Goal: Task Accomplishment & Management: Complete application form

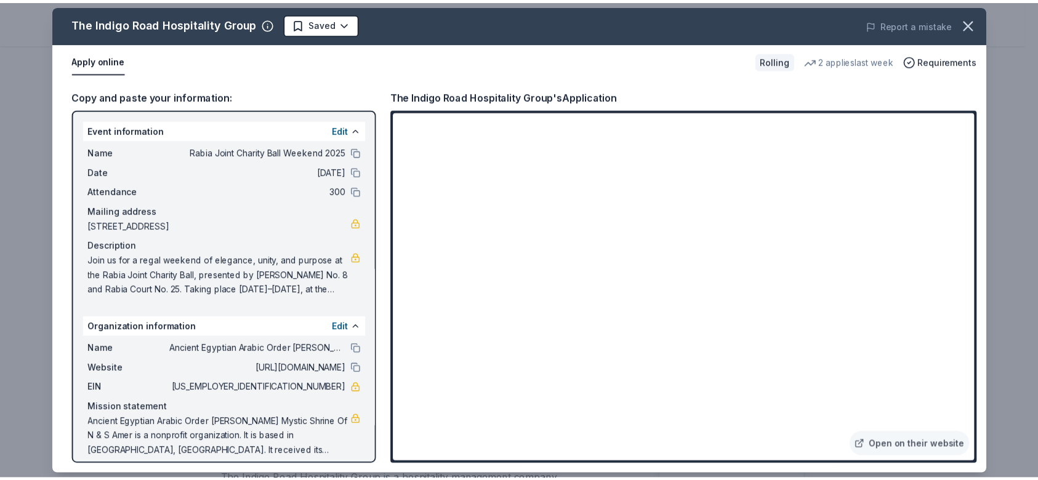
scroll to position [113, 0]
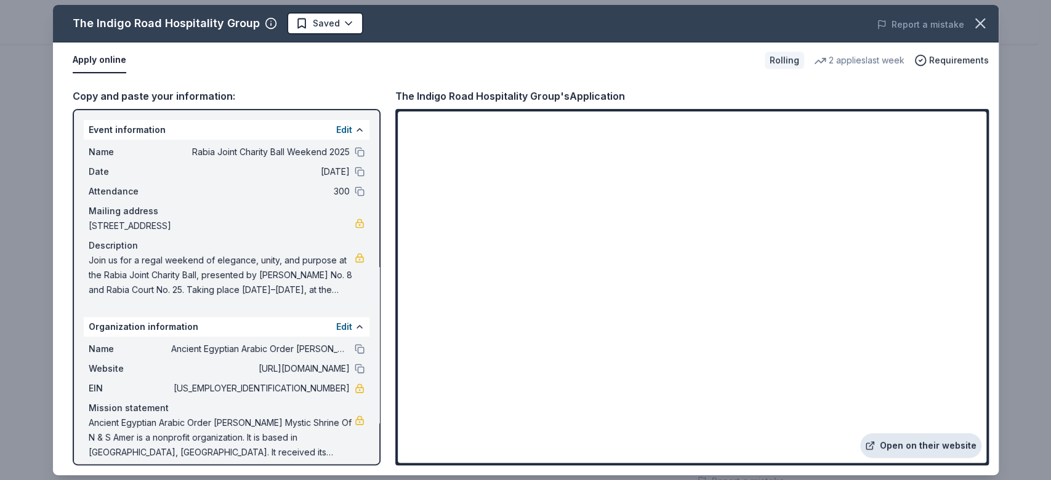
click at [921, 451] on link "Open on their website" at bounding box center [920, 445] width 121 height 25
click at [987, 25] on icon "button" at bounding box center [979, 23] width 17 height 17
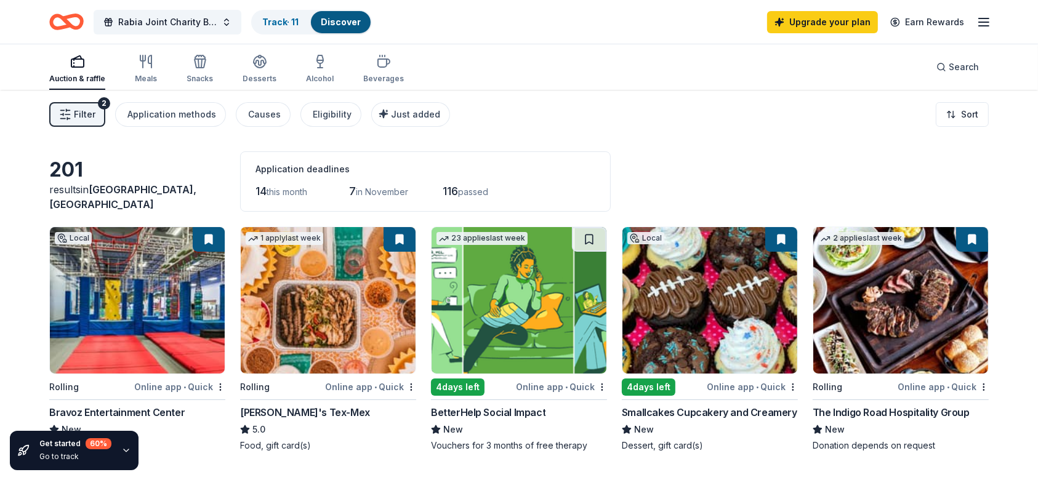
click at [377, 311] on img at bounding box center [328, 300] width 175 height 147
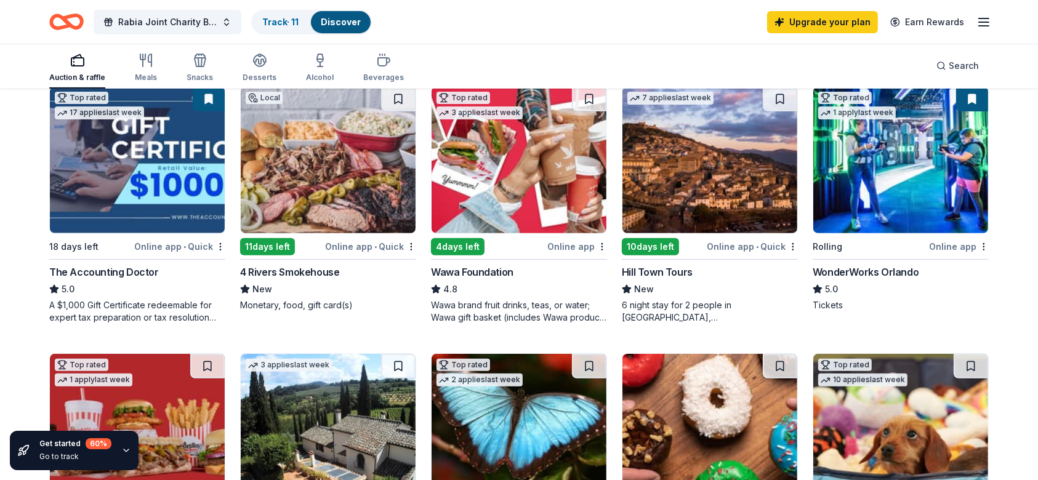
scroll to position [393, 0]
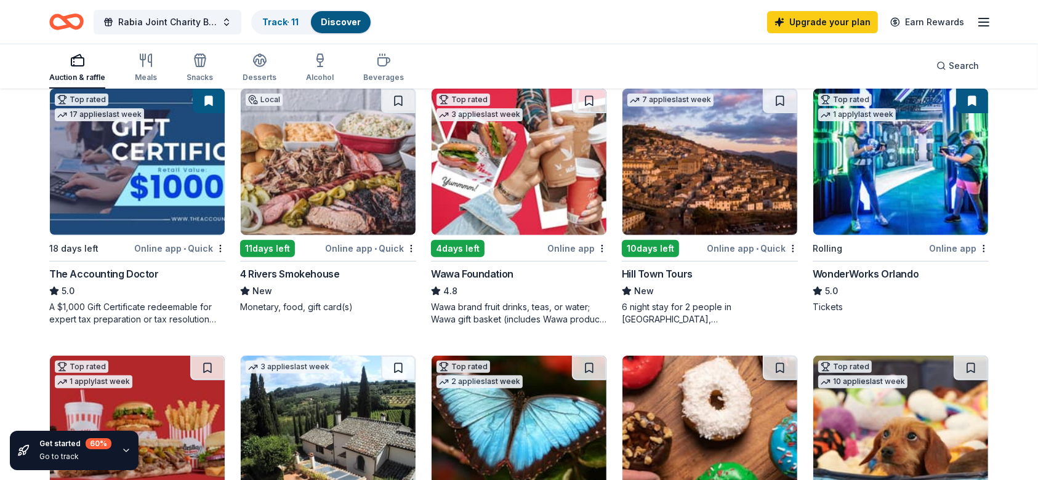
click at [313, 181] on img at bounding box center [328, 162] width 175 height 147
click at [523, 190] on img at bounding box center [519, 162] width 175 height 147
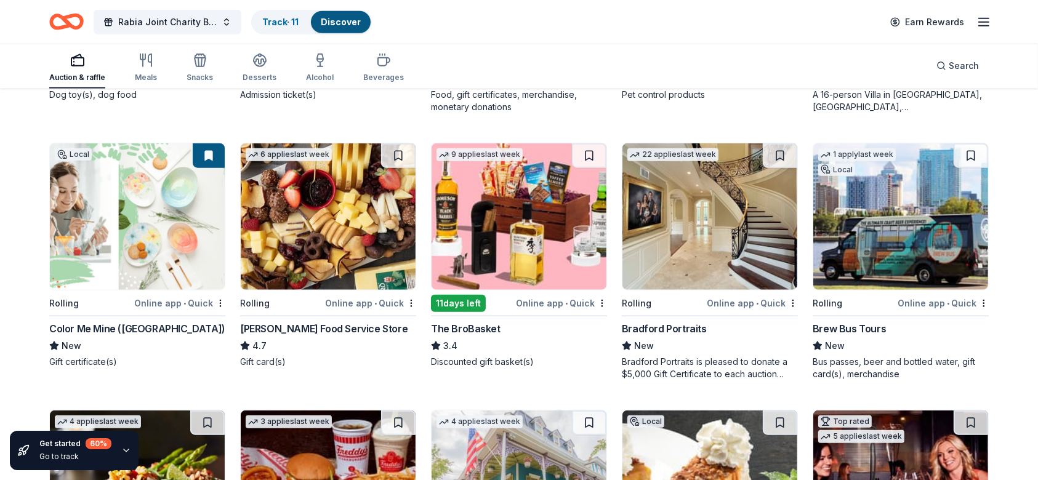
scroll to position [1157, 0]
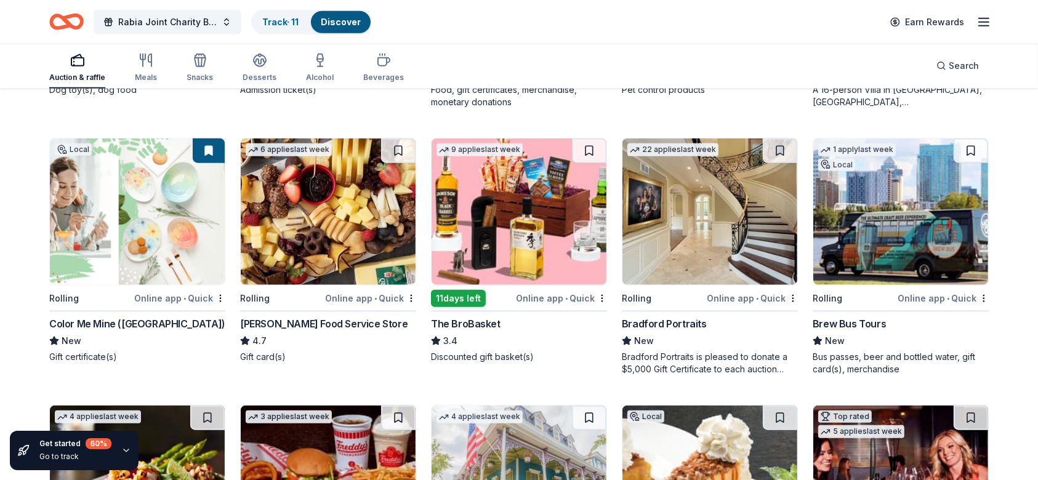
click at [144, 214] on img at bounding box center [137, 212] width 175 height 147
click at [309, 283] on img at bounding box center [328, 212] width 175 height 147
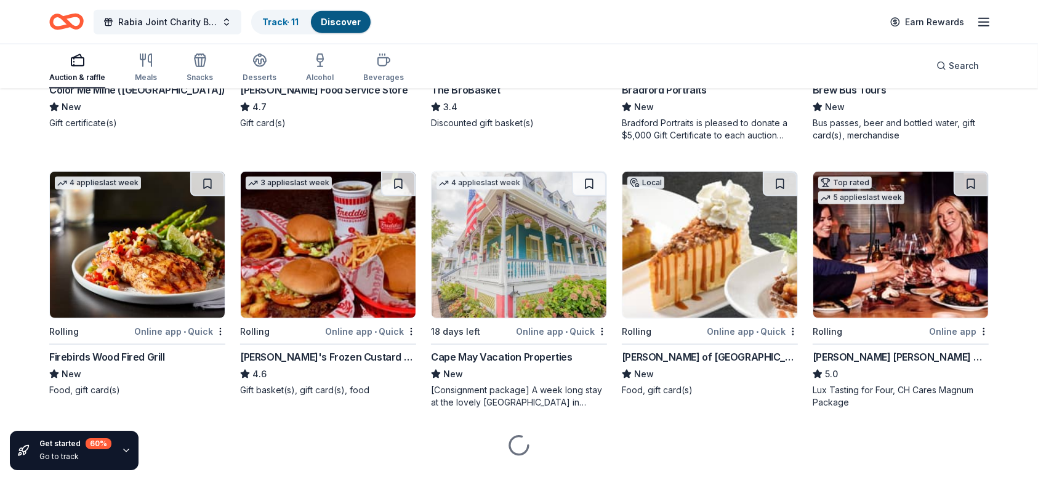
scroll to position [1417, 0]
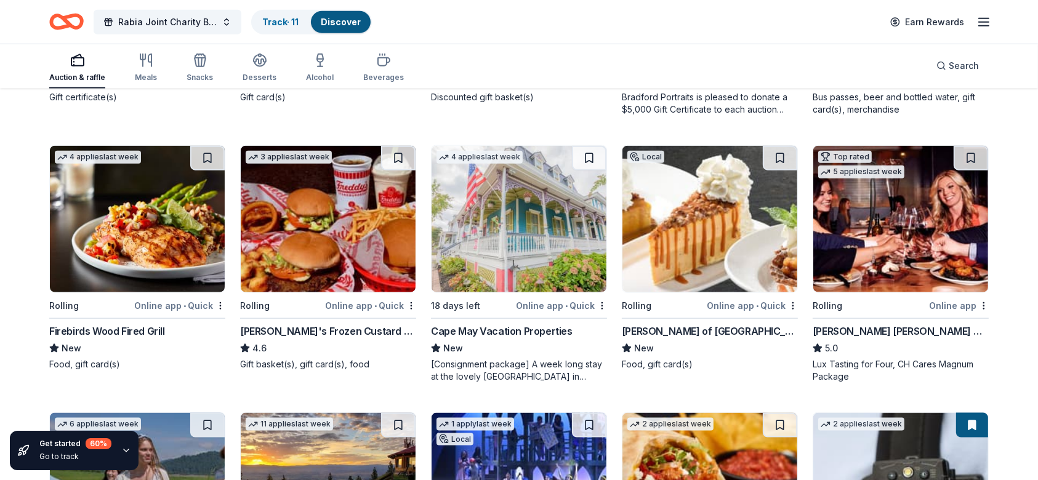
click at [148, 249] on img at bounding box center [137, 219] width 175 height 147
click at [314, 266] on img at bounding box center [328, 219] width 175 height 147
click at [715, 232] on img at bounding box center [709, 219] width 175 height 147
click at [887, 254] on img at bounding box center [900, 219] width 175 height 147
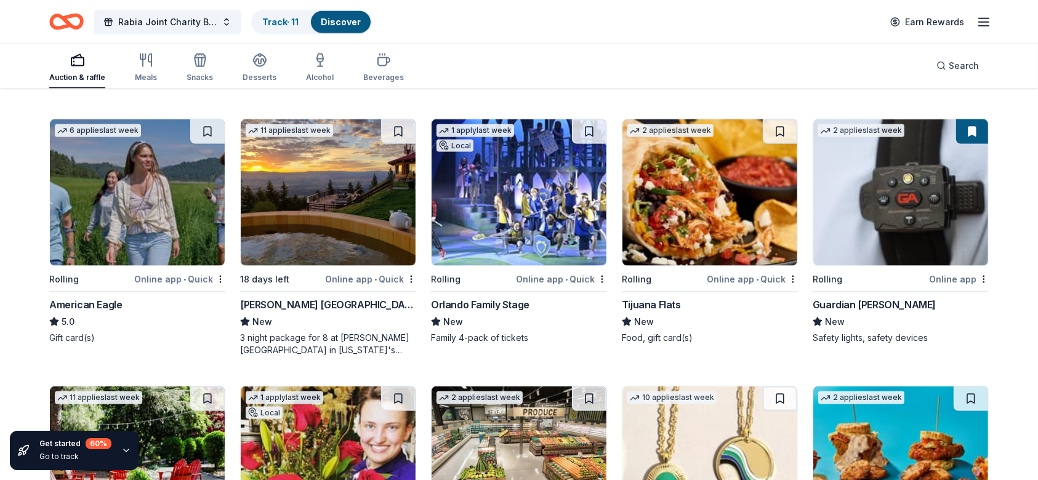
scroll to position [1722, 0]
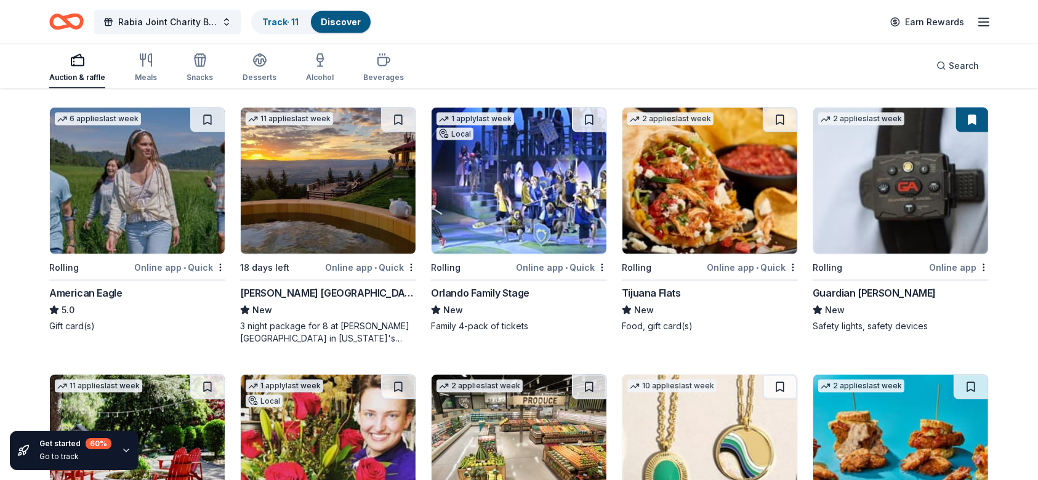
click at [148, 196] on img at bounding box center [137, 181] width 175 height 147
click at [709, 201] on img at bounding box center [709, 181] width 175 height 147
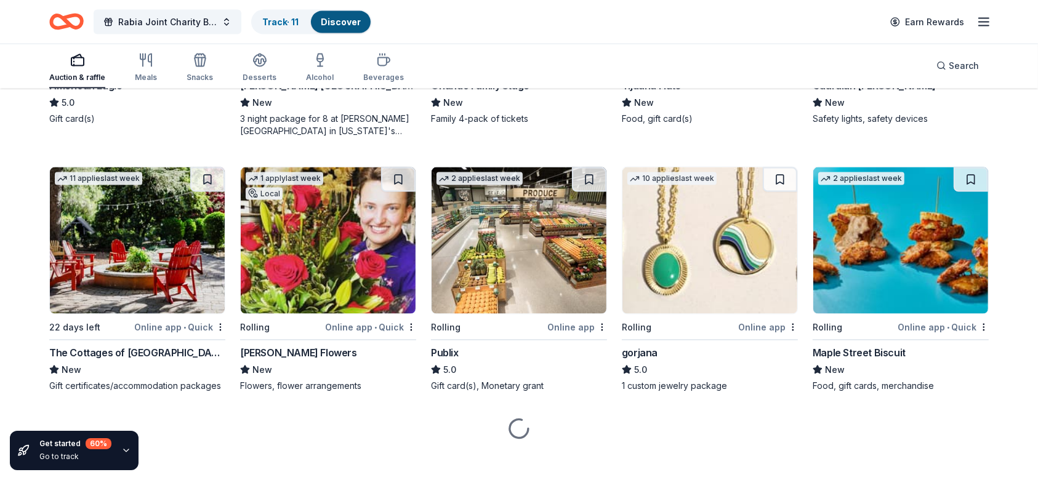
scroll to position [1939, 0]
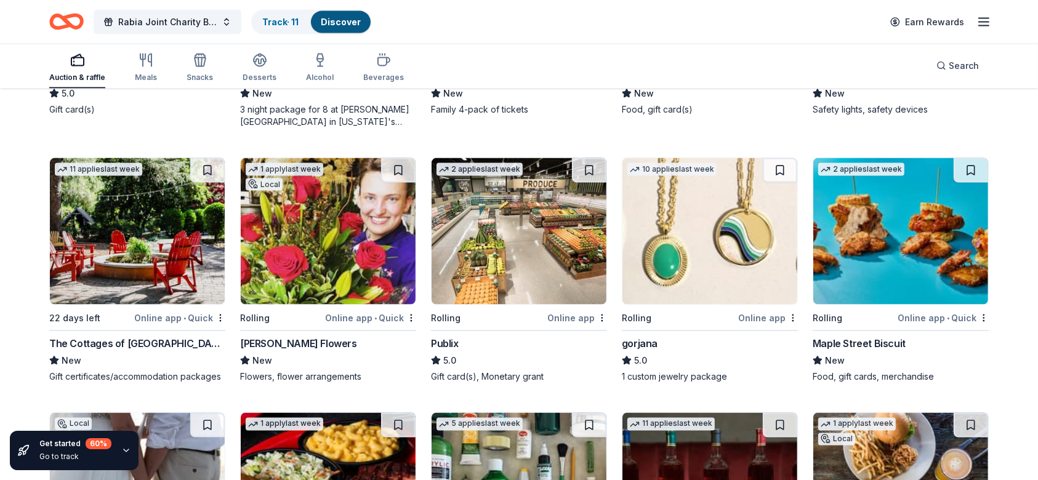
click at [518, 231] on img at bounding box center [519, 231] width 175 height 147
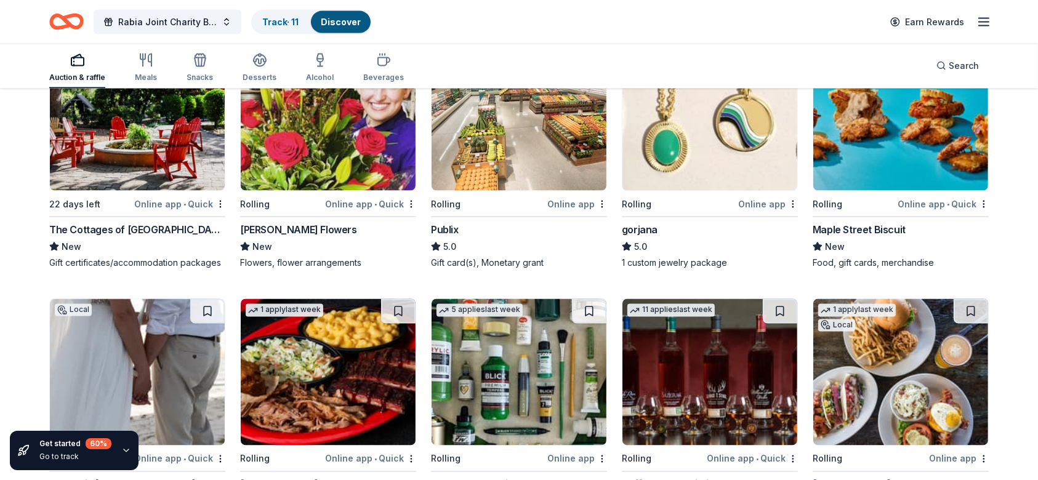
scroll to position [2058, 0]
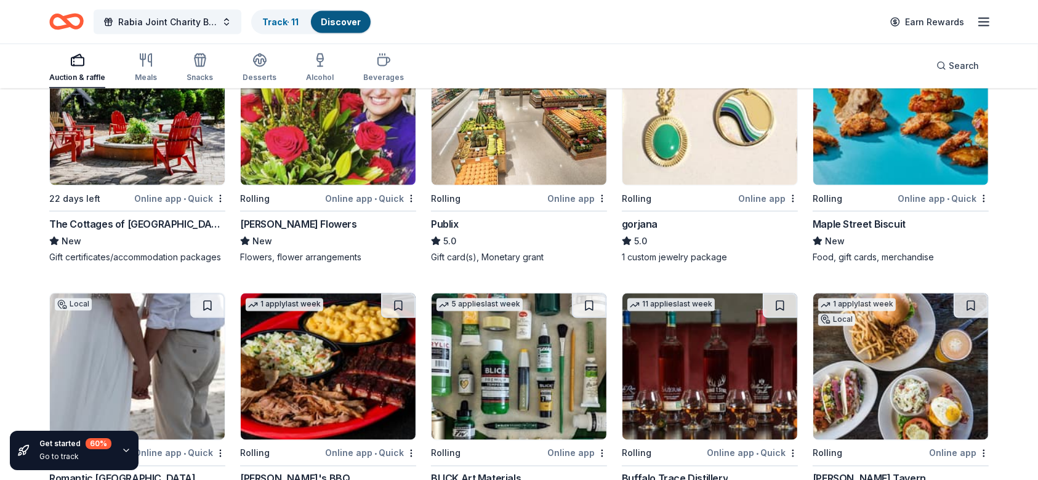
click at [923, 151] on img at bounding box center [900, 112] width 175 height 147
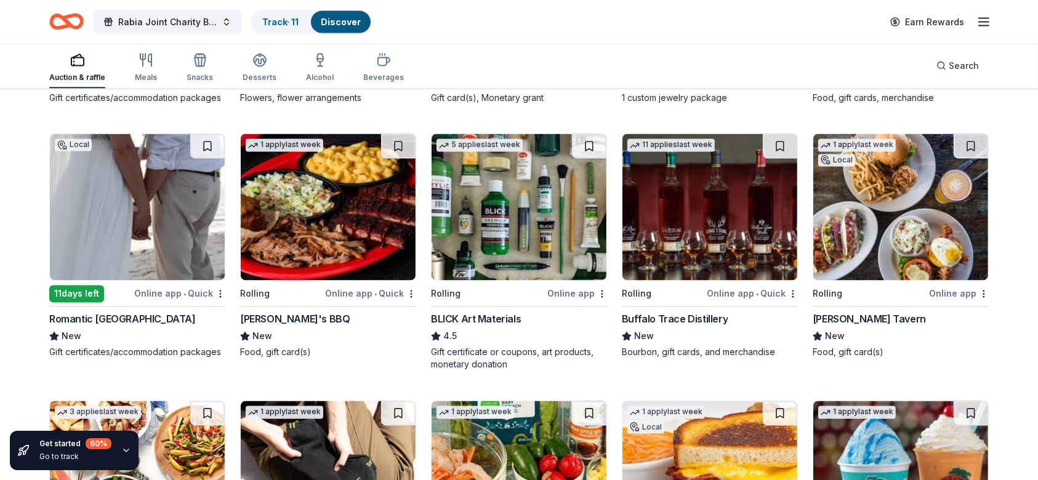
scroll to position [2222, 0]
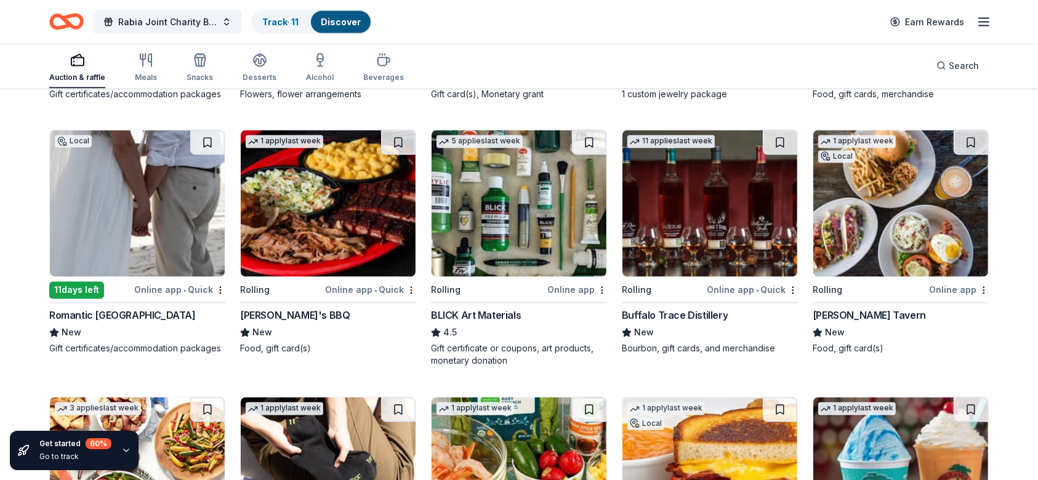
click at [345, 193] on img at bounding box center [328, 203] width 175 height 147
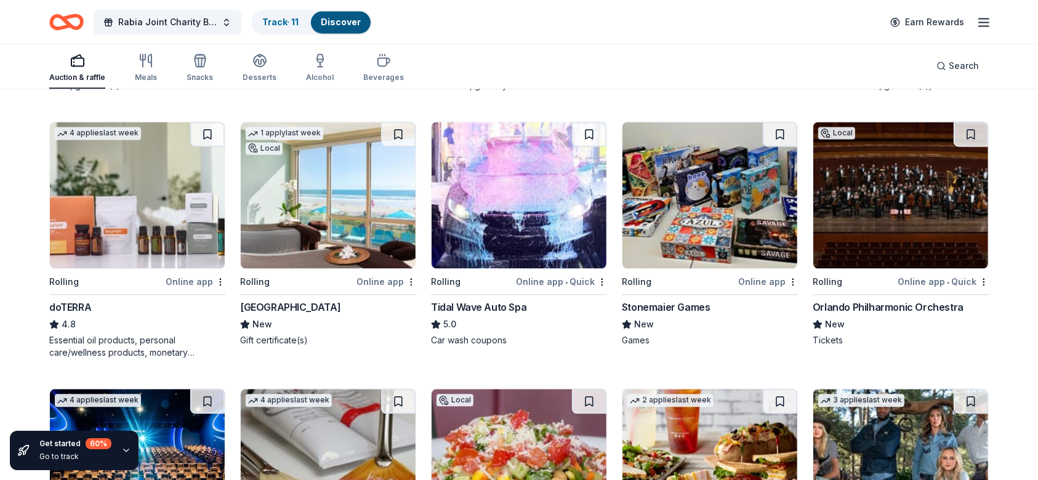
scroll to position [2760, 0]
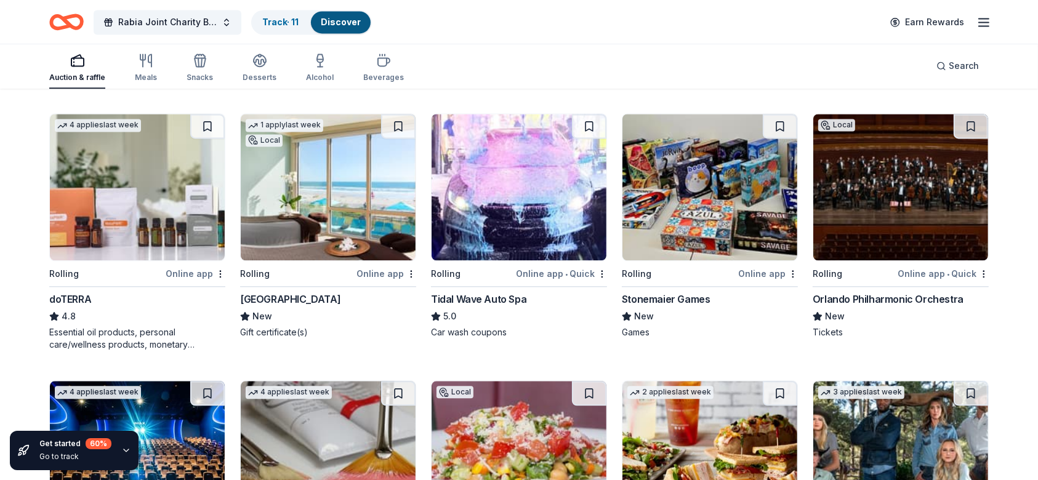
click at [274, 189] on img at bounding box center [328, 187] width 175 height 147
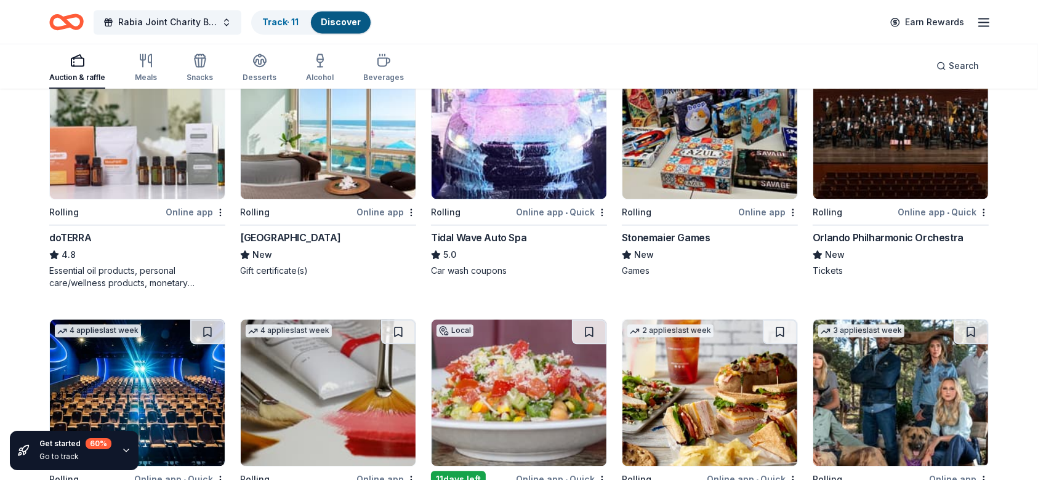
scroll to position [2995, 0]
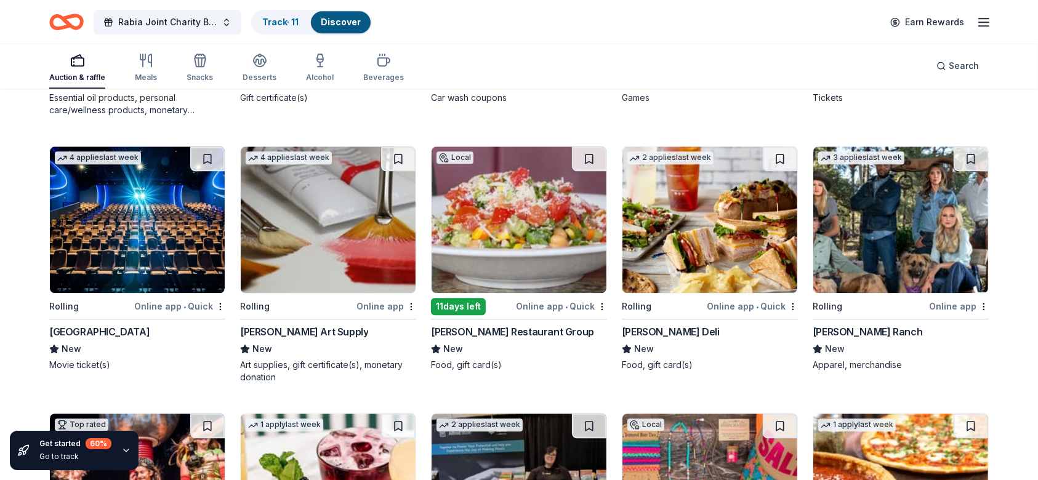
click at [699, 265] on img at bounding box center [709, 220] width 175 height 147
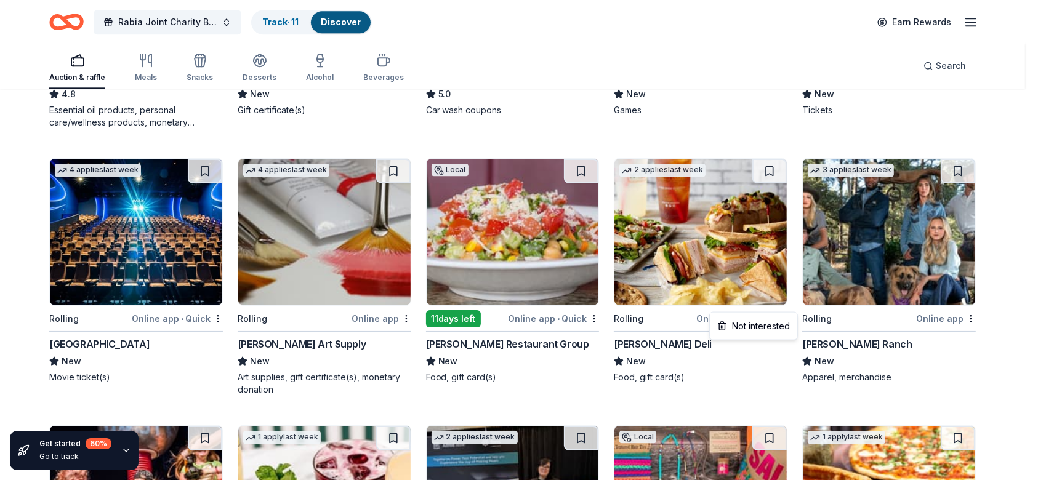
scroll to position [3112, 0]
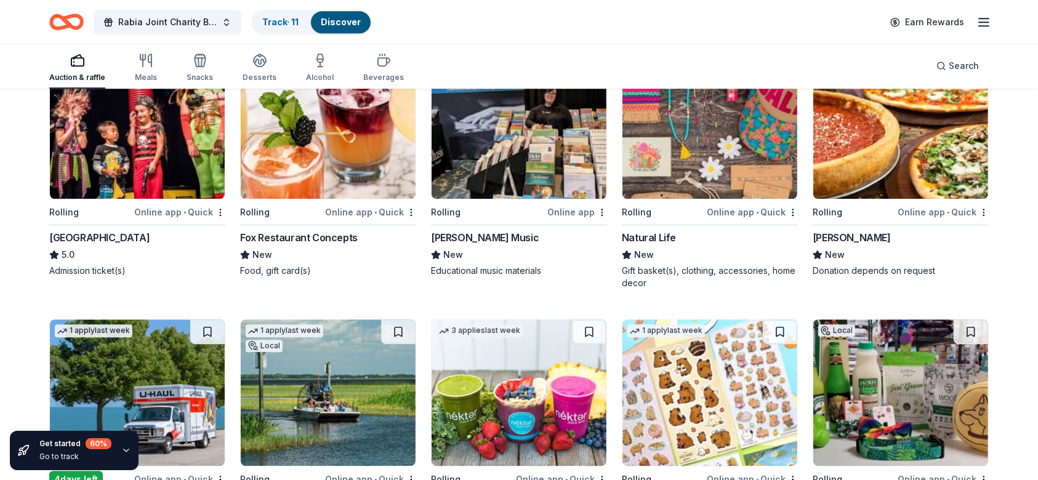
scroll to position [3358, 0]
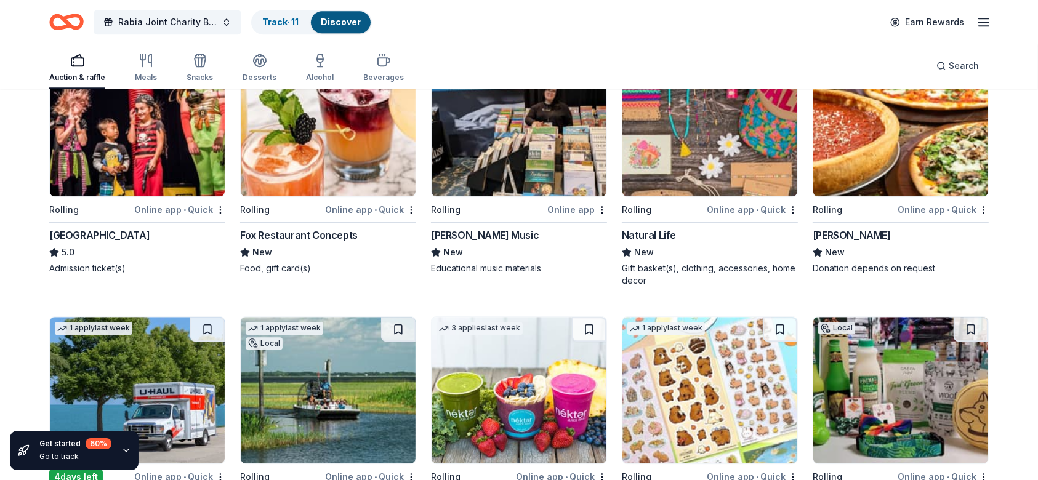
click at [139, 148] on img at bounding box center [137, 123] width 175 height 147
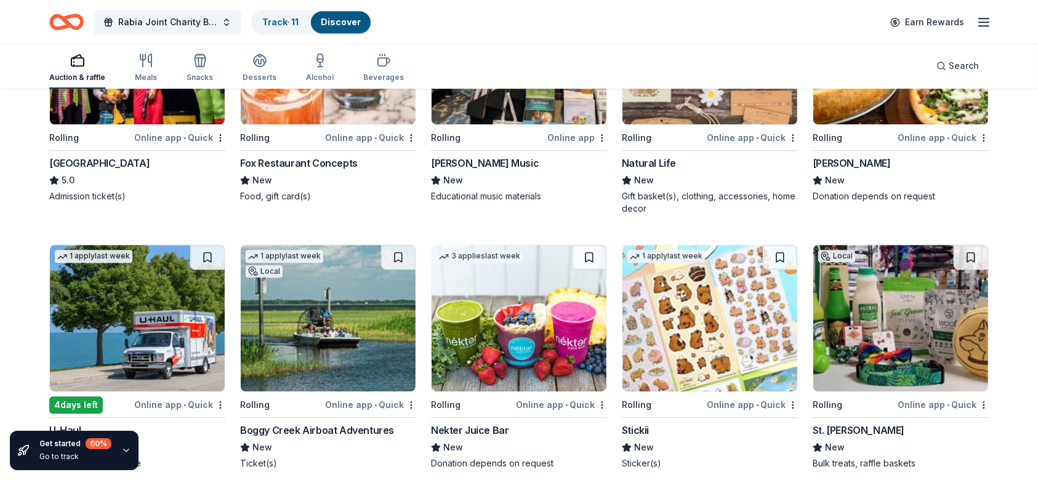
scroll to position [3517, 0]
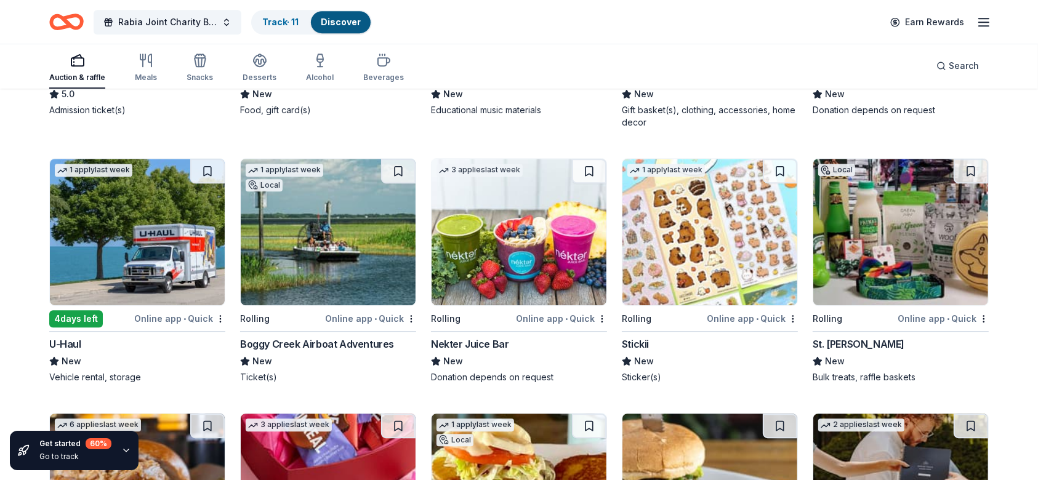
click at [106, 275] on img at bounding box center [137, 232] width 175 height 147
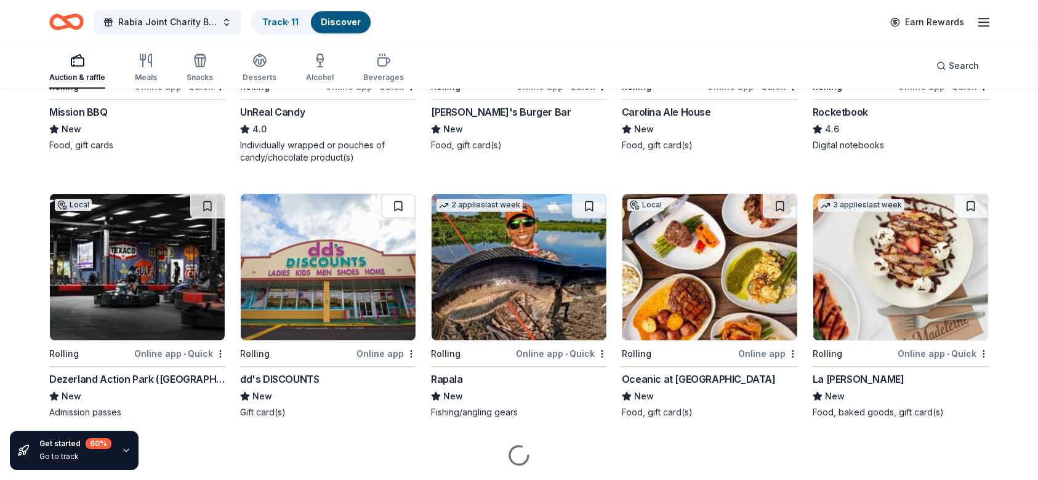
scroll to position [4009, 0]
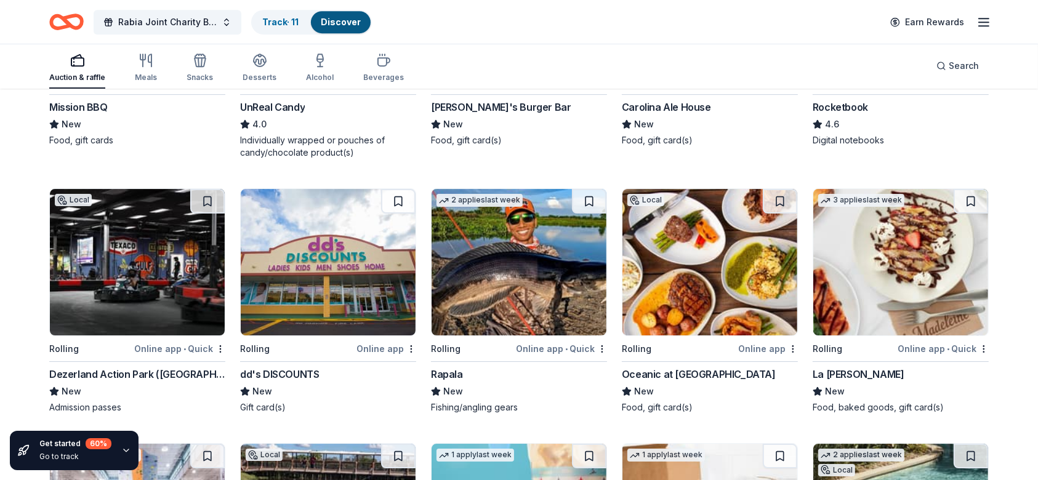
click at [375, 281] on img at bounding box center [328, 262] width 175 height 147
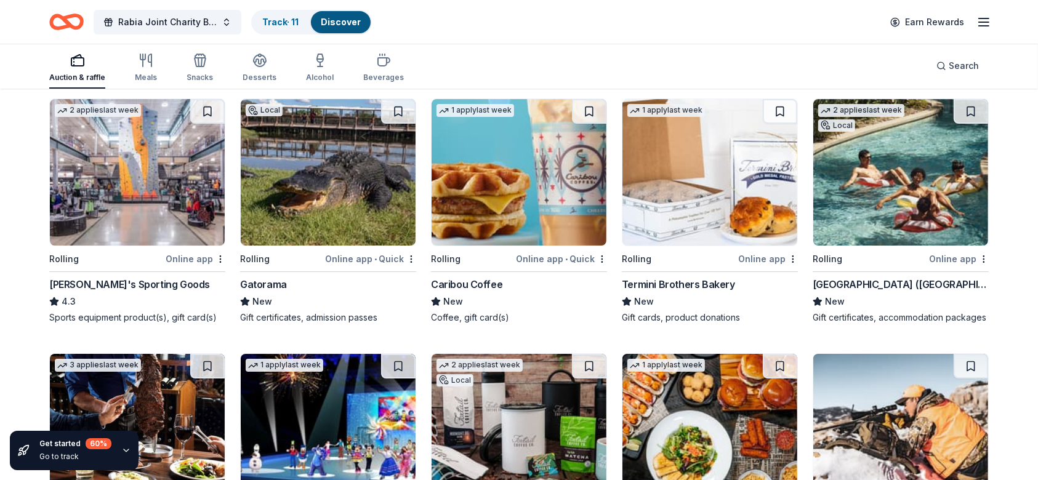
scroll to position [4372, 0]
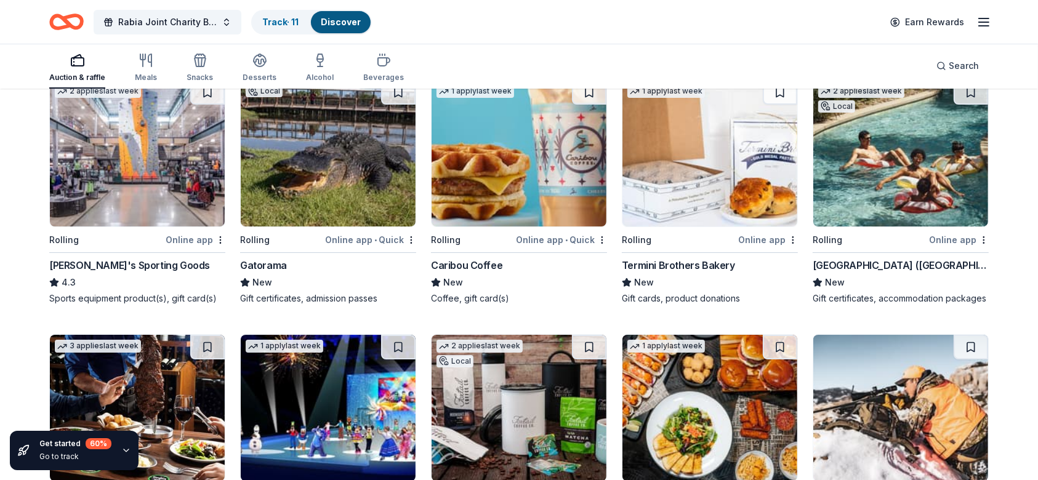
click at [177, 166] on img at bounding box center [137, 153] width 175 height 147
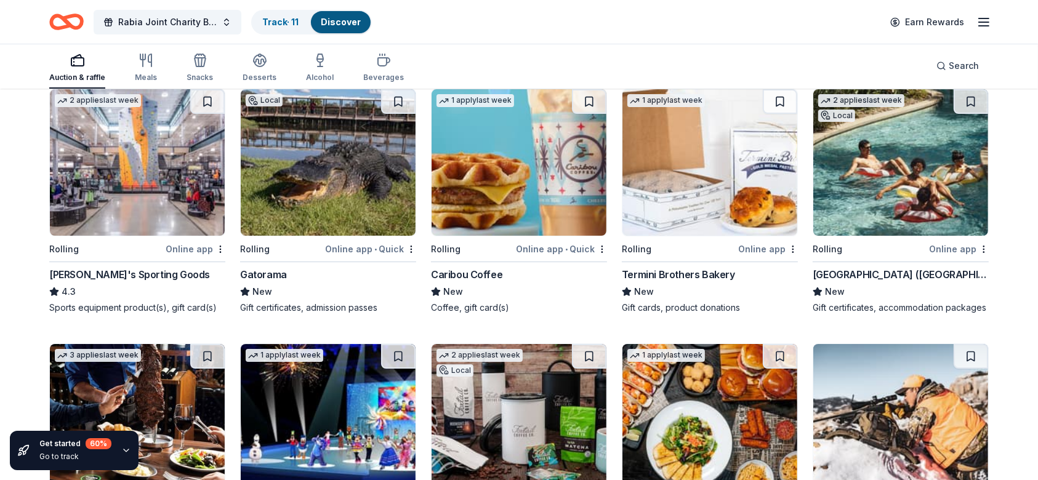
scroll to position [4370, 0]
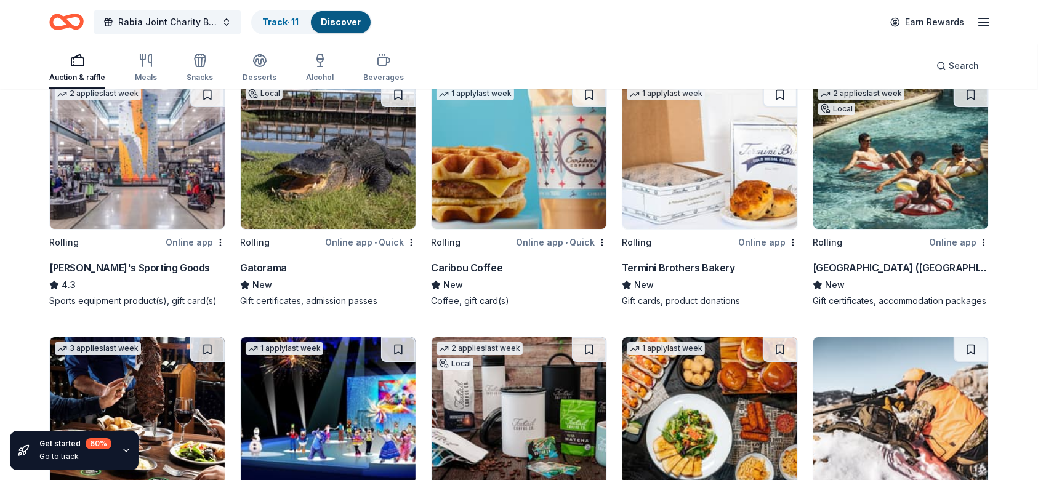
click at [901, 191] on img at bounding box center [900, 155] width 175 height 147
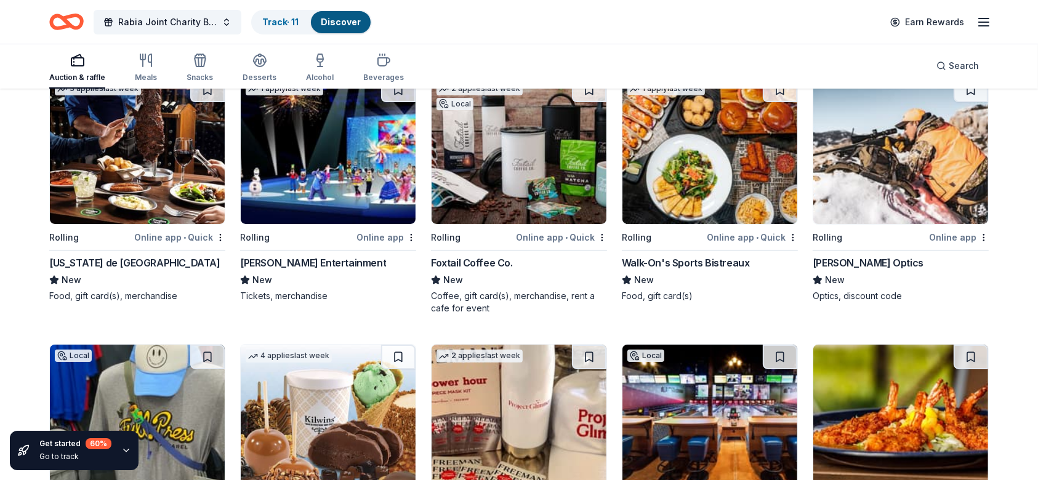
scroll to position [4603, 0]
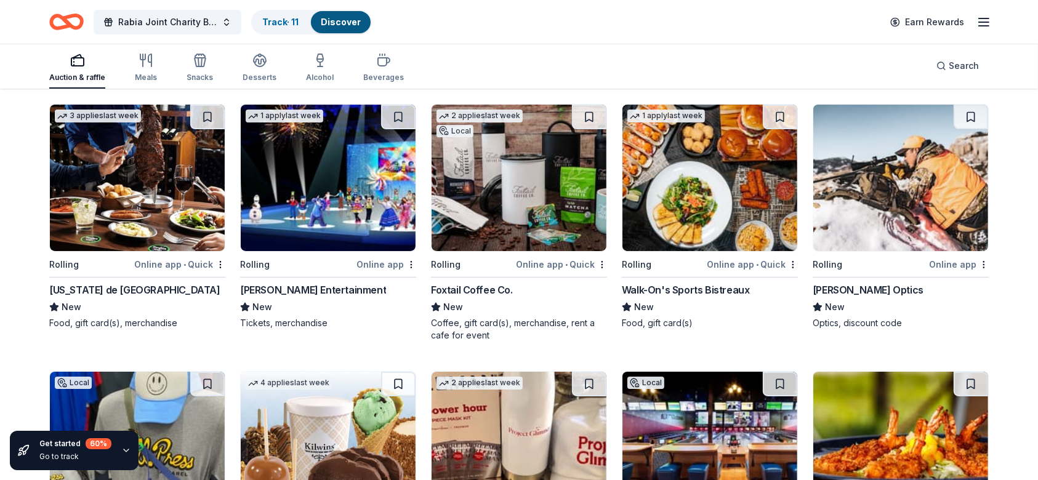
click at [102, 182] on img at bounding box center [137, 178] width 175 height 147
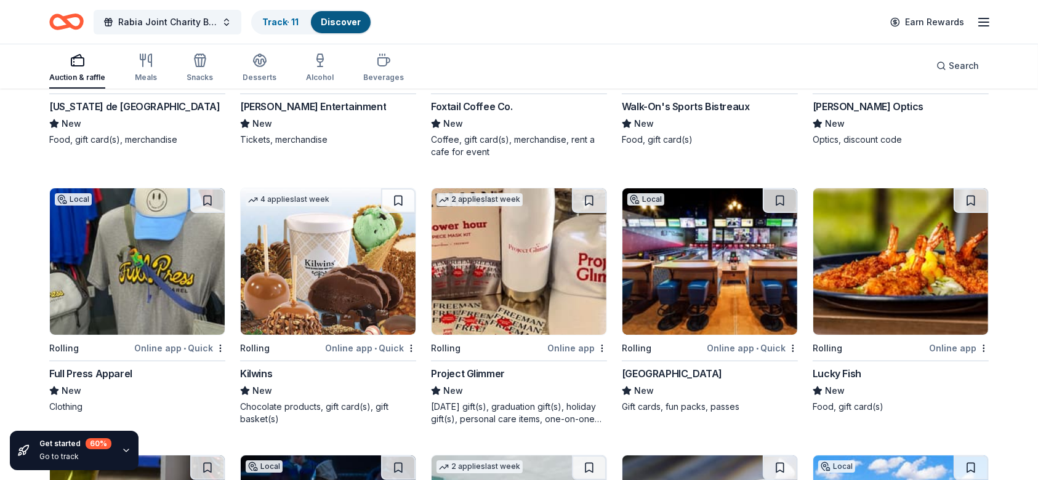
scroll to position [4792, 0]
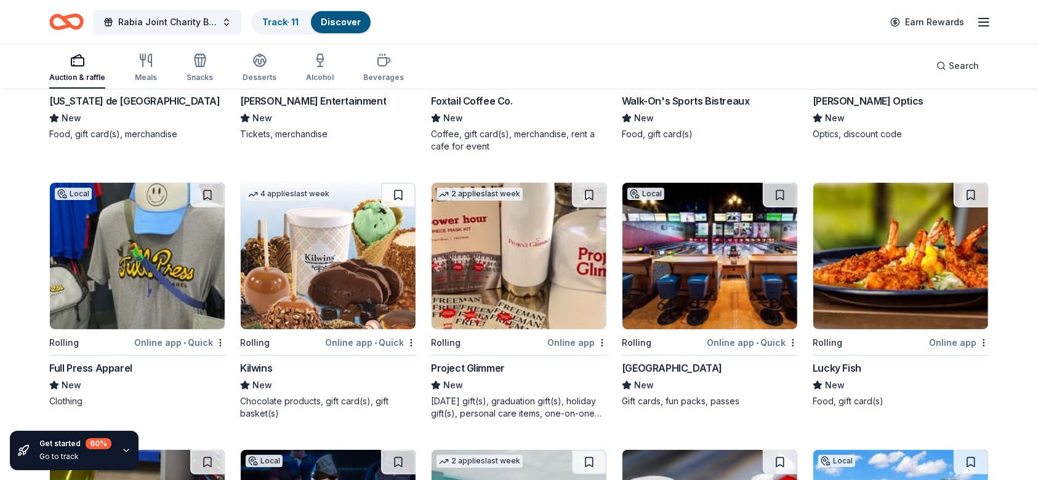
click at [332, 267] on img at bounding box center [328, 256] width 175 height 147
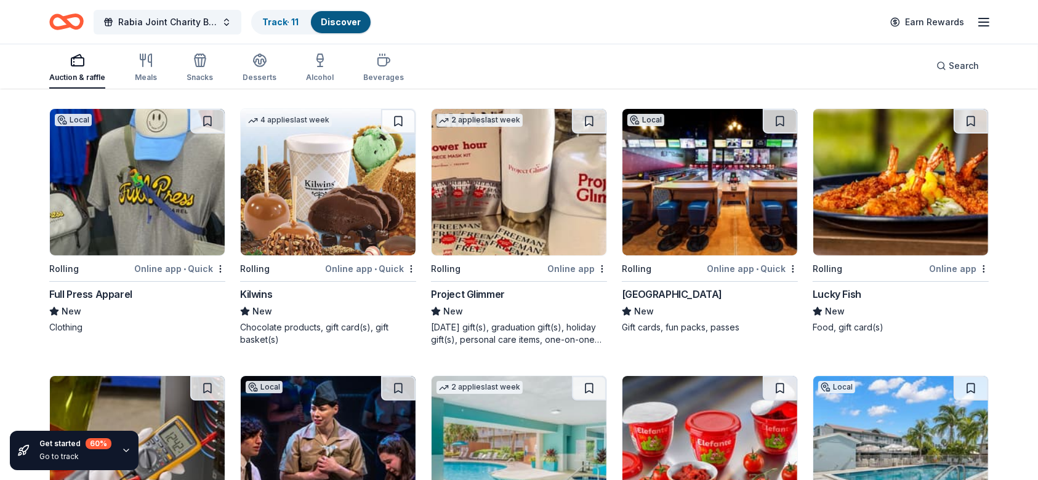
scroll to position [4867, 0]
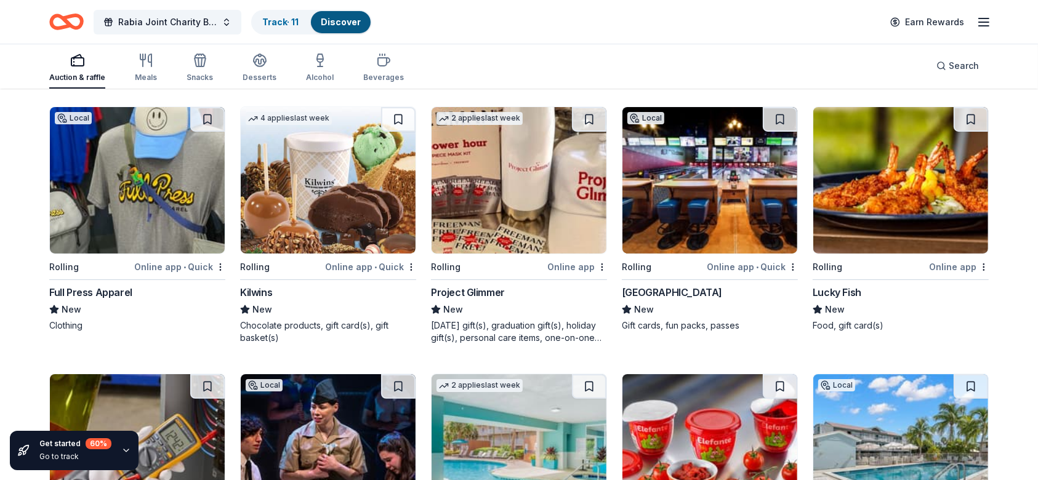
click at [760, 217] on img at bounding box center [709, 180] width 175 height 147
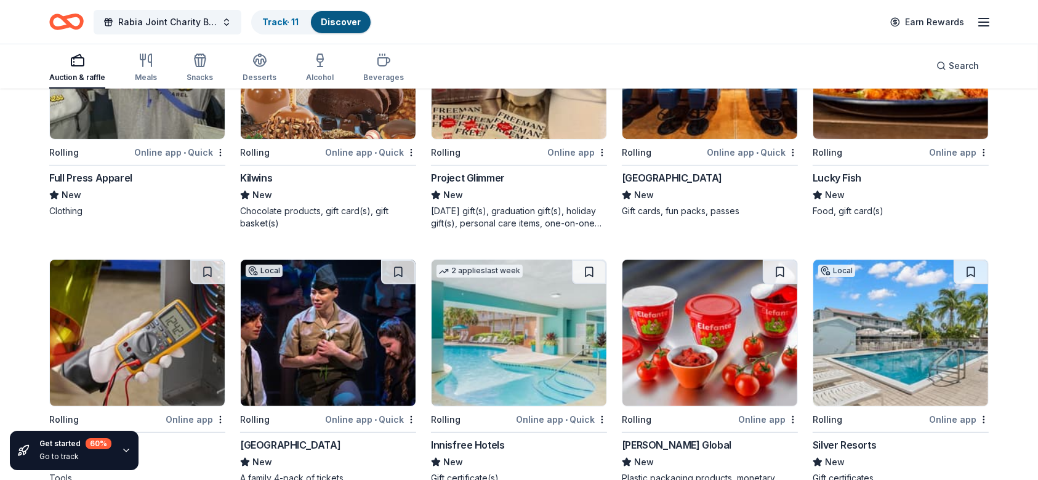
scroll to position [4989, 0]
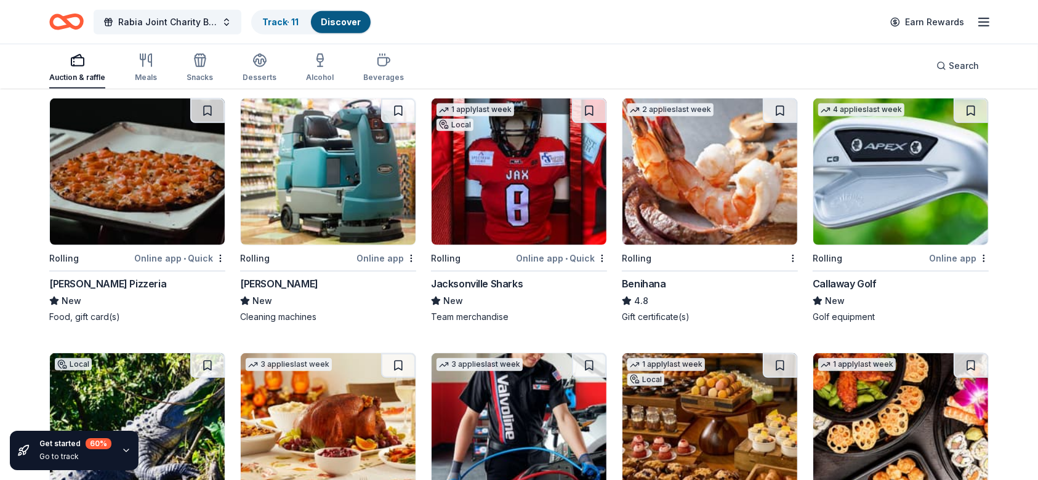
scroll to position [5406, 0]
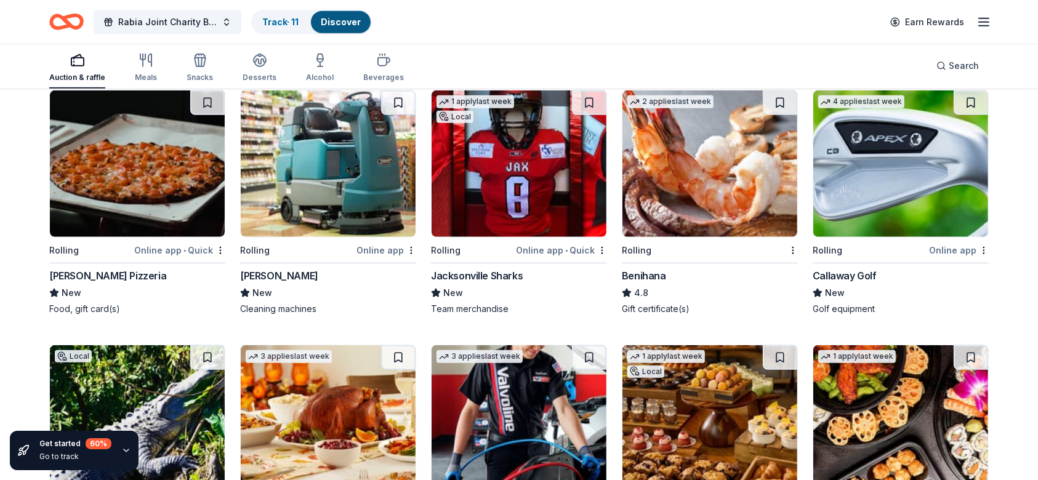
click at [486, 179] on img at bounding box center [519, 163] width 175 height 147
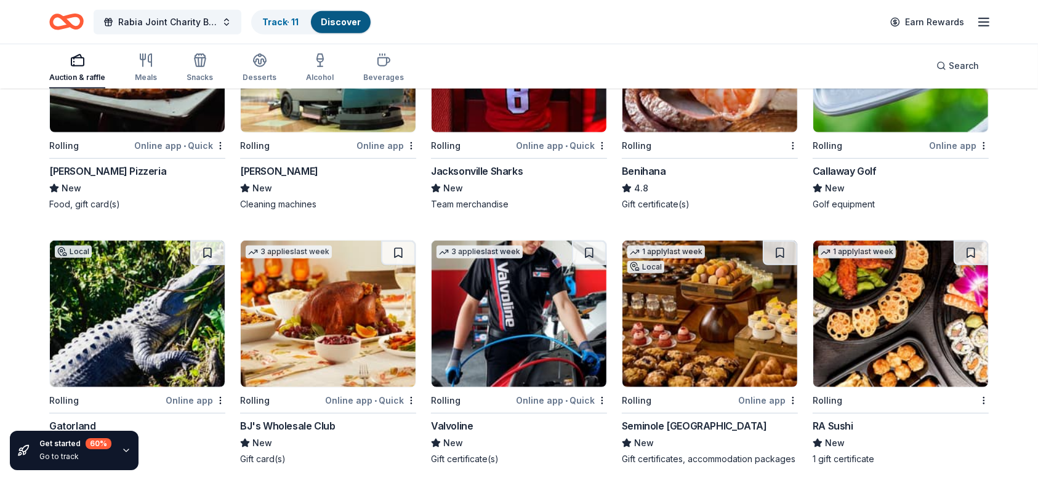
scroll to position [5509, 0]
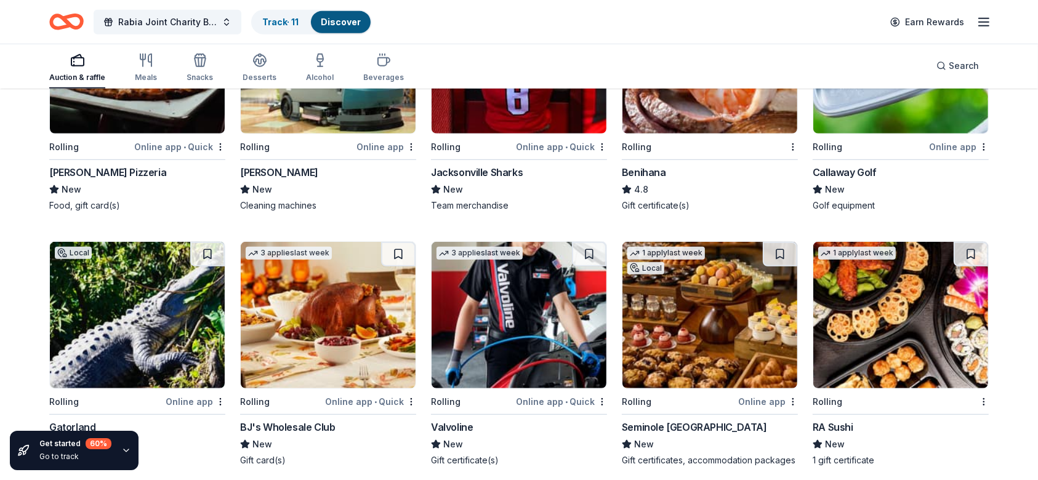
click at [911, 113] on img at bounding box center [900, 60] width 175 height 147
click at [321, 318] on img at bounding box center [328, 315] width 175 height 147
click at [520, 318] on img at bounding box center [519, 315] width 175 height 147
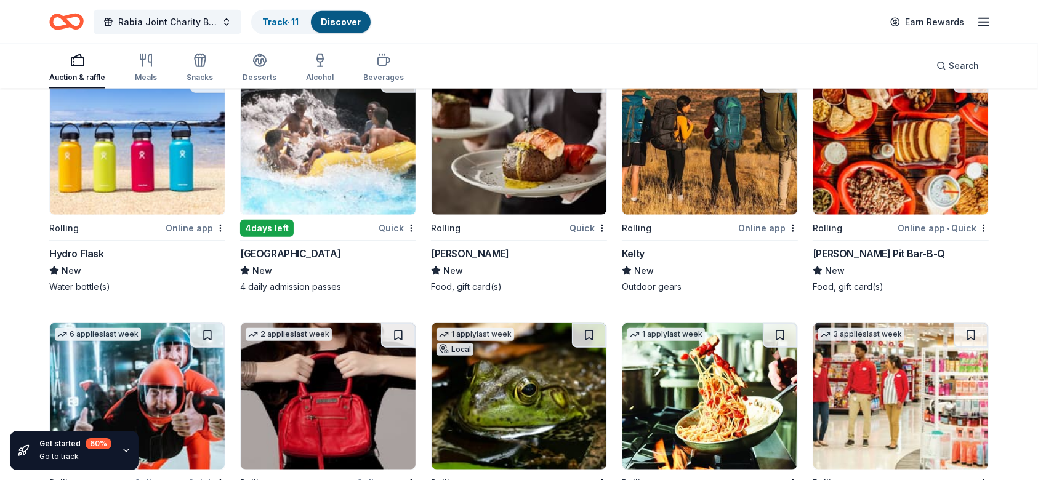
scroll to position [5929, 0]
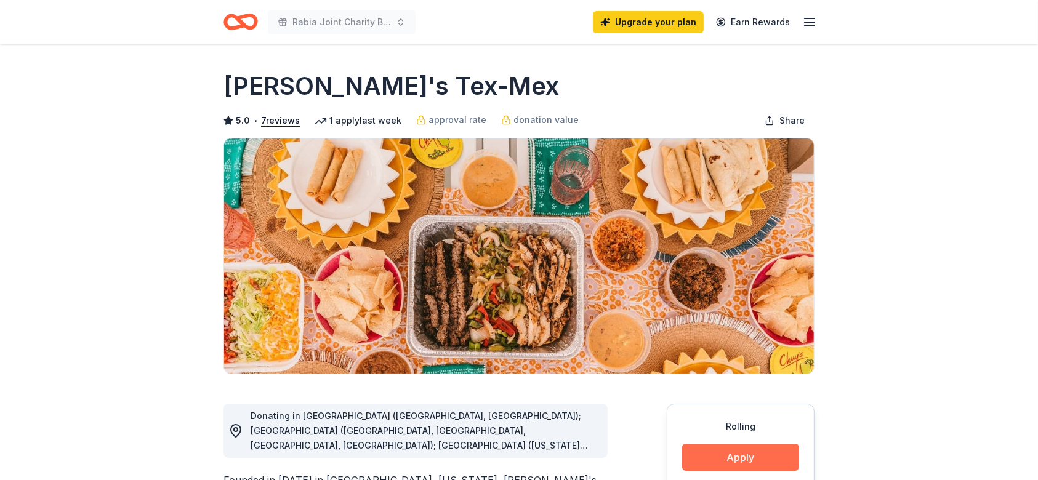
click at [762, 456] on button "Apply" at bounding box center [740, 457] width 117 height 27
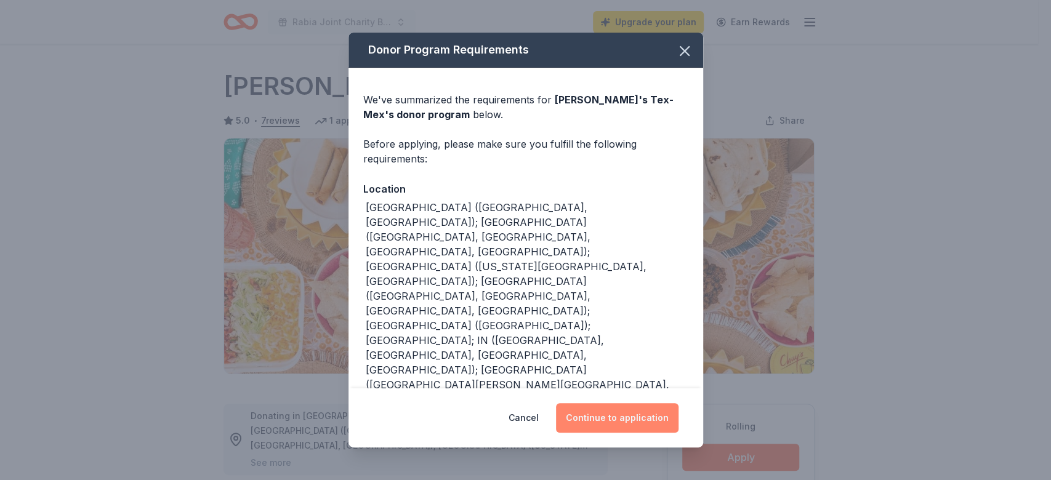
click at [599, 411] on button "Continue to application" at bounding box center [617, 418] width 122 height 30
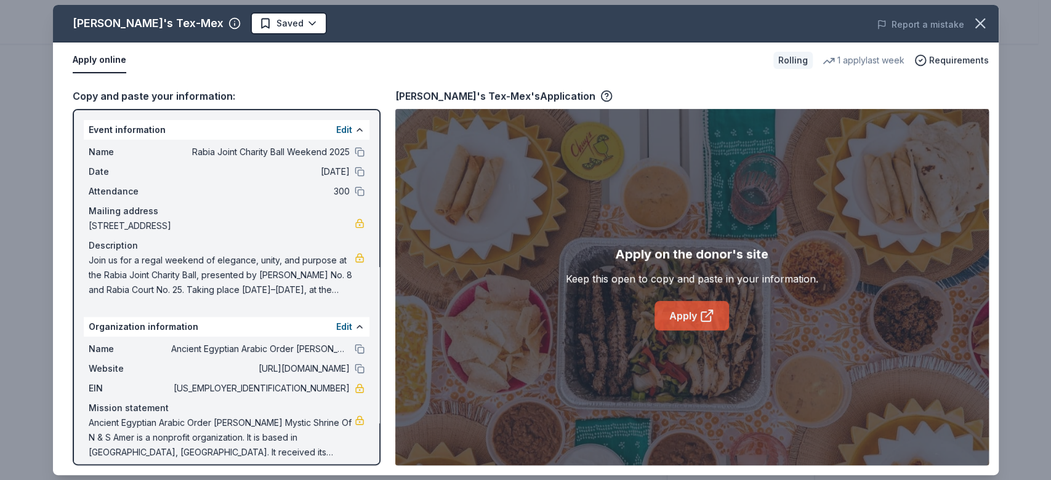
click at [697, 313] on link "Apply" at bounding box center [691, 316] width 74 height 30
click at [685, 316] on link "Apply" at bounding box center [691, 316] width 74 height 30
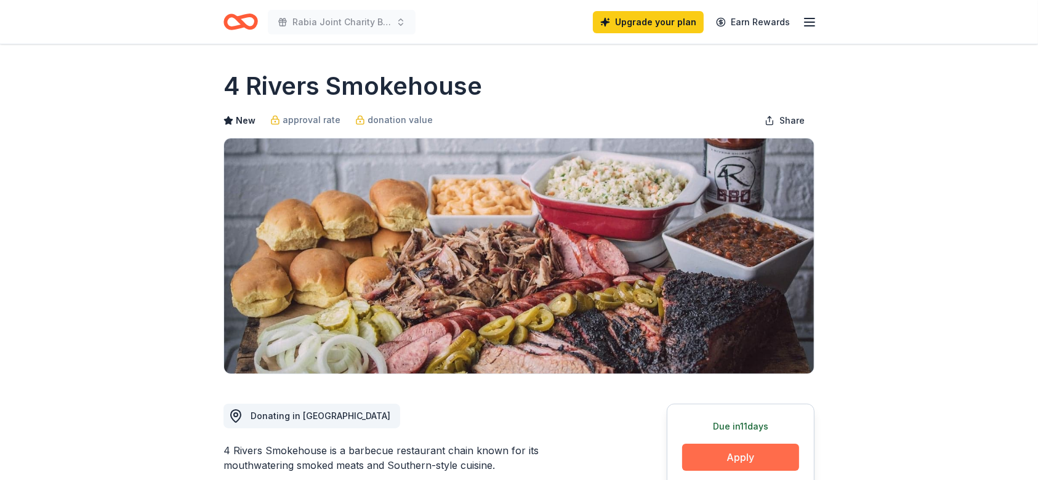
click at [762, 462] on button "Apply" at bounding box center [740, 457] width 117 height 27
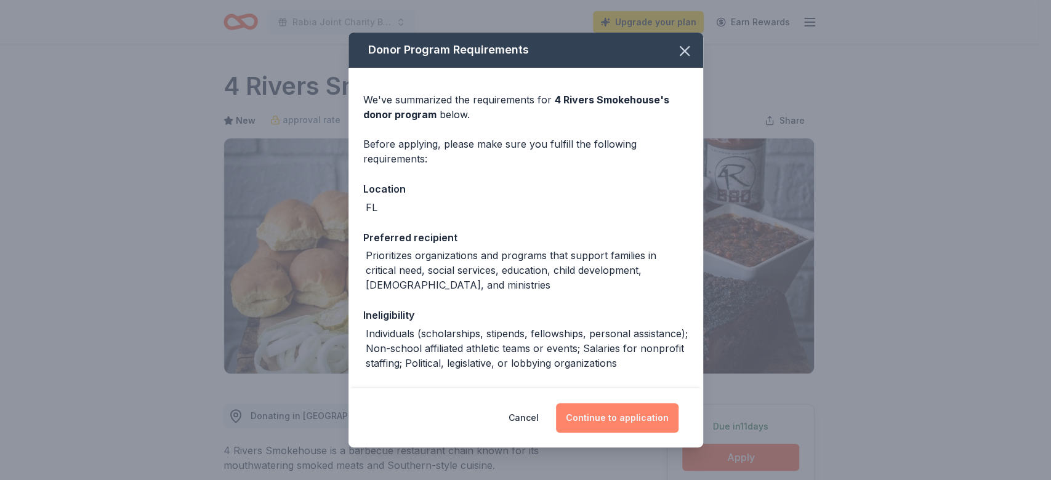
click at [620, 419] on button "Continue to application" at bounding box center [617, 418] width 122 height 30
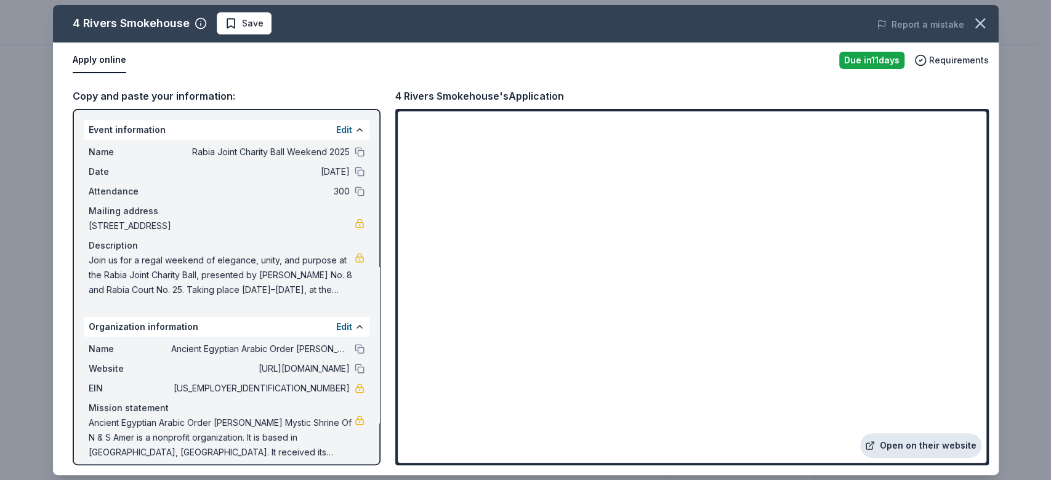
click at [891, 446] on link "Open on their website" at bounding box center [920, 445] width 121 height 25
click at [977, 29] on icon "button" at bounding box center [979, 23] width 17 height 17
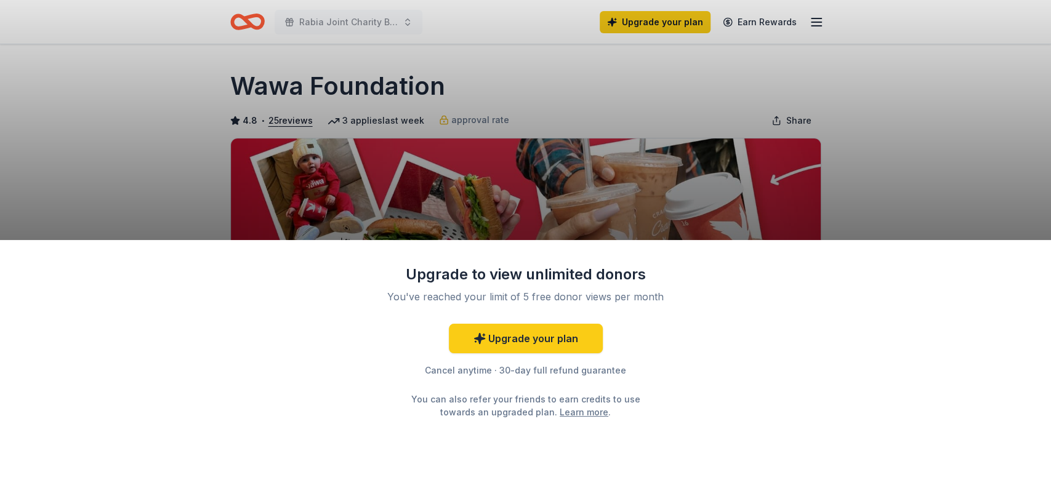
click at [851, 197] on div "Upgrade to view unlimited donors You've reached your limit of 5 free donor view…" at bounding box center [525, 240] width 1051 height 480
click at [537, 337] on link "Upgrade your plan" at bounding box center [526, 339] width 154 height 30
click at [907, 151] on div "Upgrade to view unlimited donors You've reached your limit of 5 free donor view…" at bounding box center [525, 240] width 1051 height 480
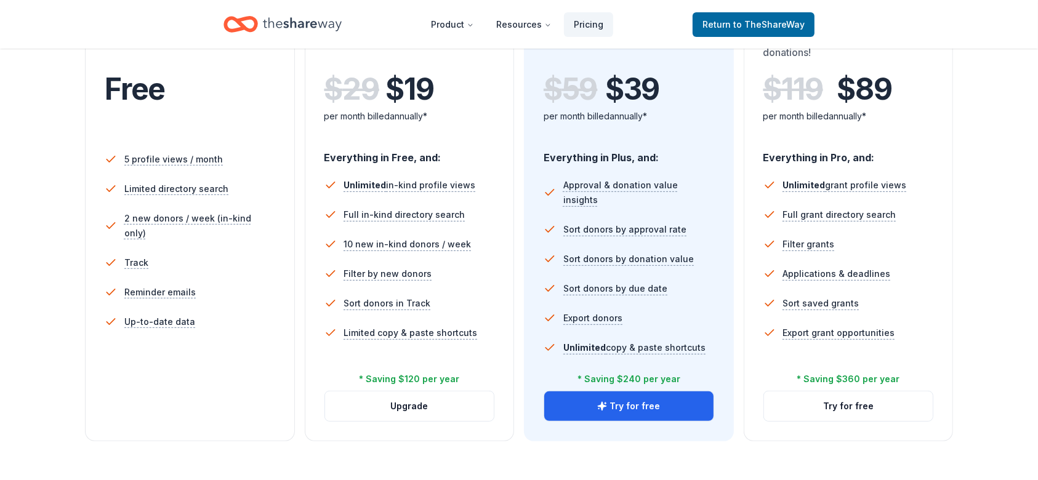
scroll to position [286, 0]
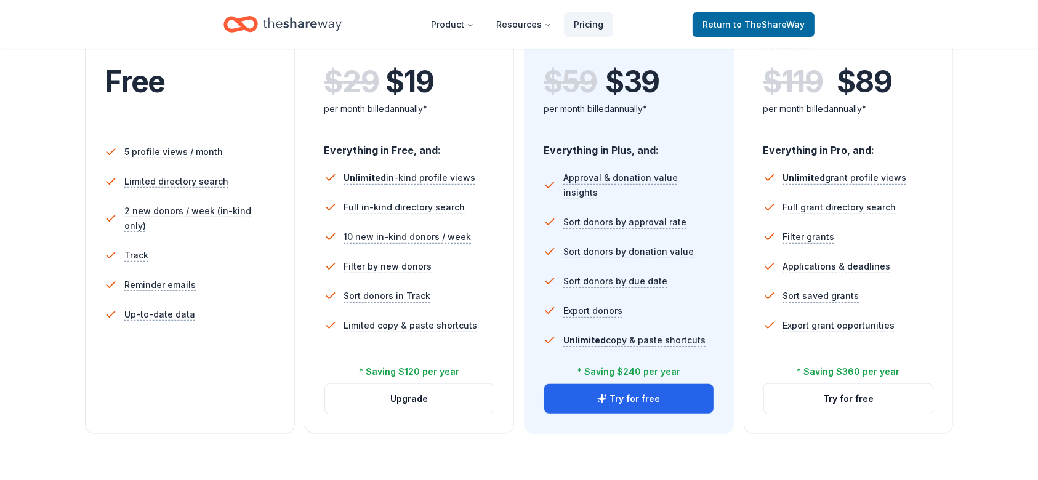
drag, startPoint x: 1040, startPoint y: 89, endPoint x: 1036, endPoint y: 68, distance: 22.0
click at [1036, 68] on div "Choose the perfect plan for you Monthly Annual Free Current Come see what we're…" at bounding box center [519, 236] width 1038 height 808
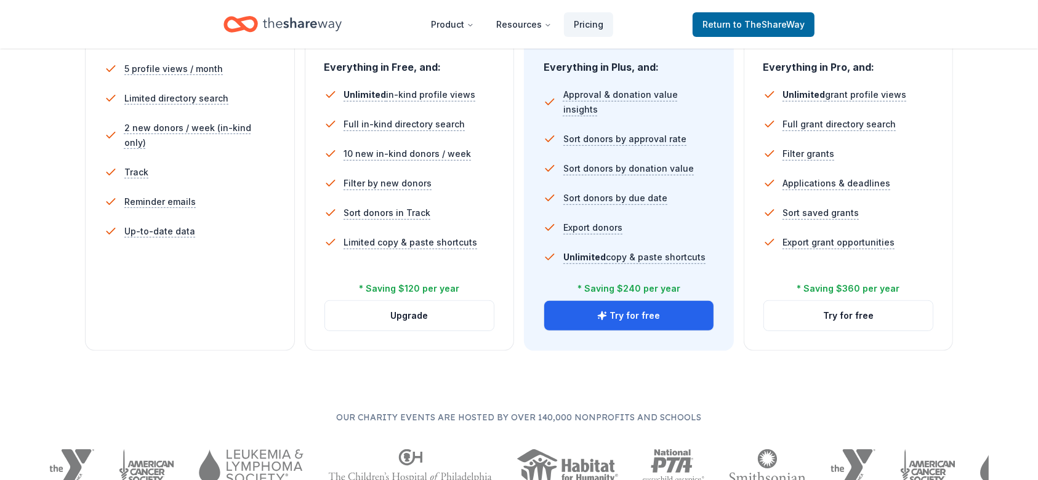
scroll to position [397, 0]
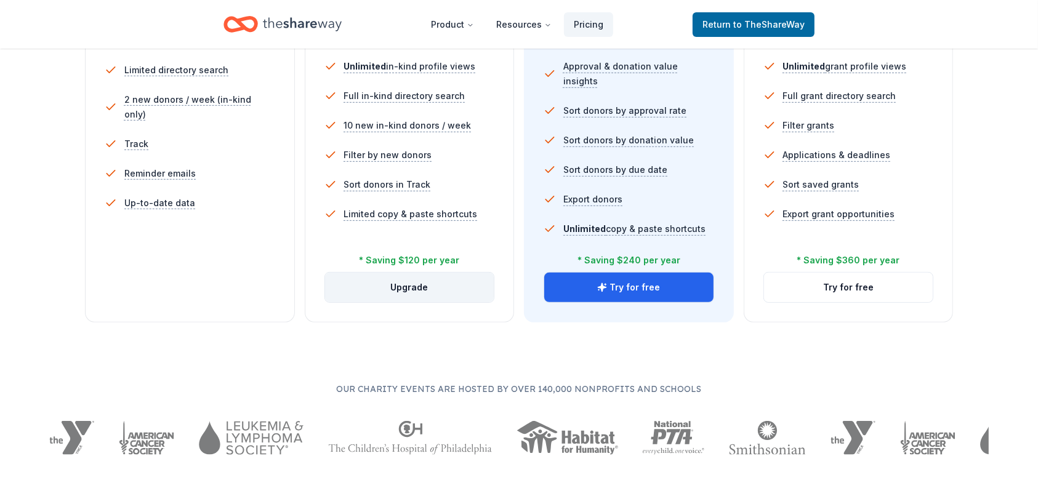
click at [426, 294] on button "Upgrade" at bounding box center [409, 288] width 169 height 30
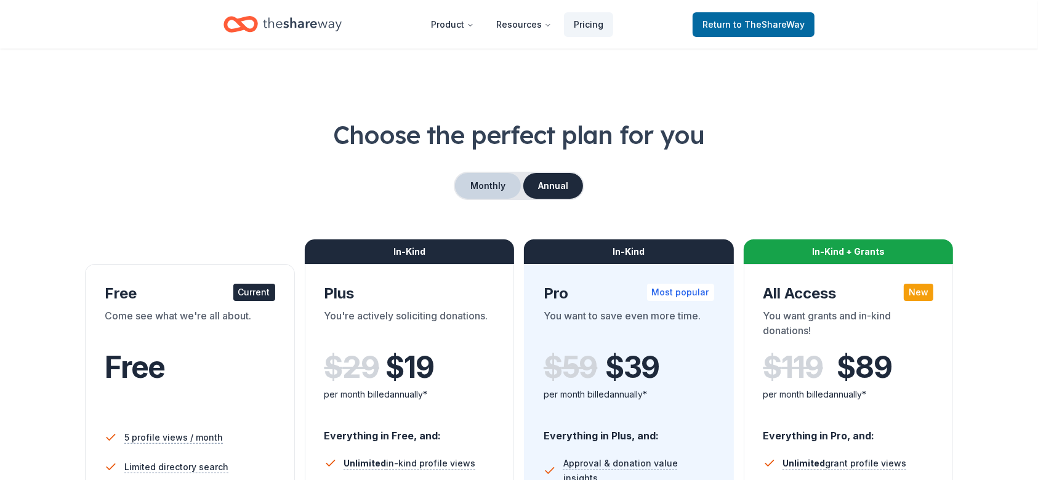
click at [492, 176] on button "Monthly" at bounding box center [488, 186] width 66 height 26
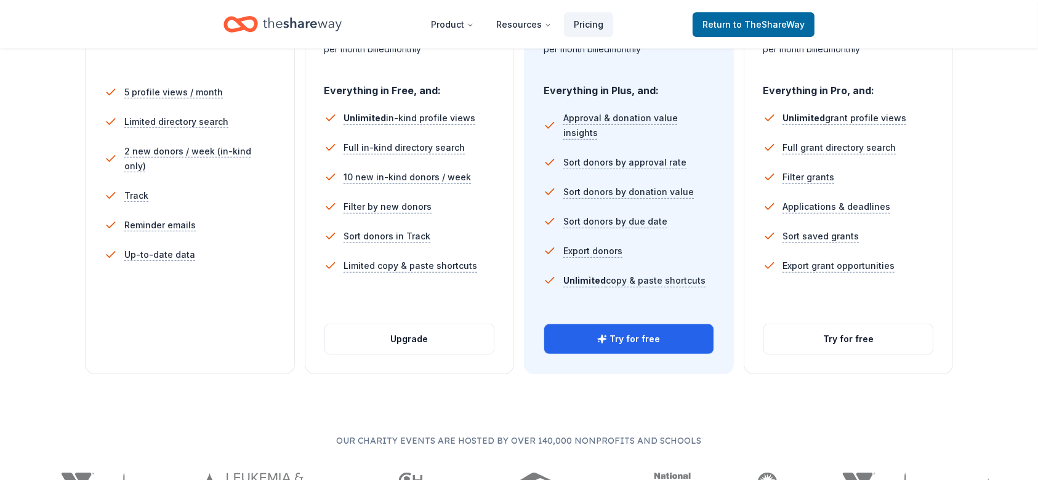
scroll to position [342, 0]
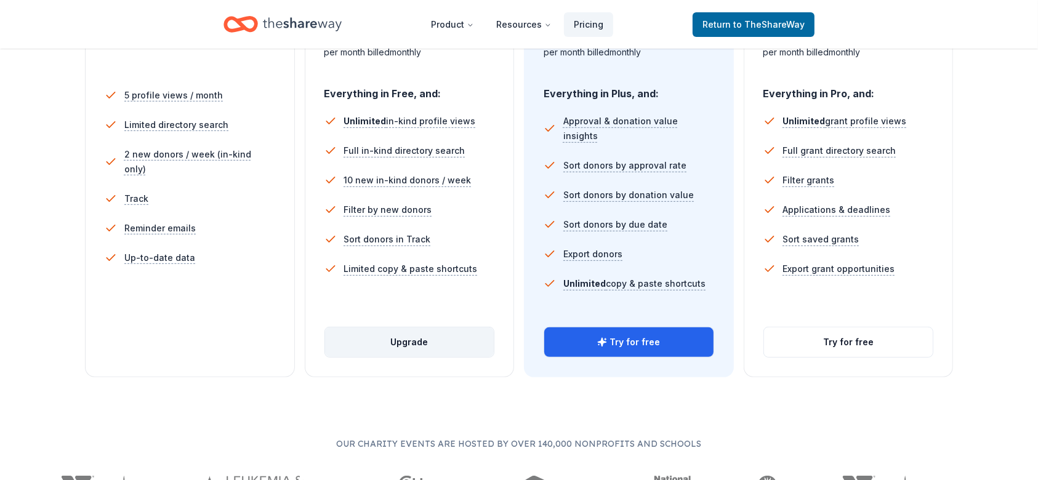
click at [380, 337] on button "Upgrade" at bounding box center [409, 342] width 169 height 30
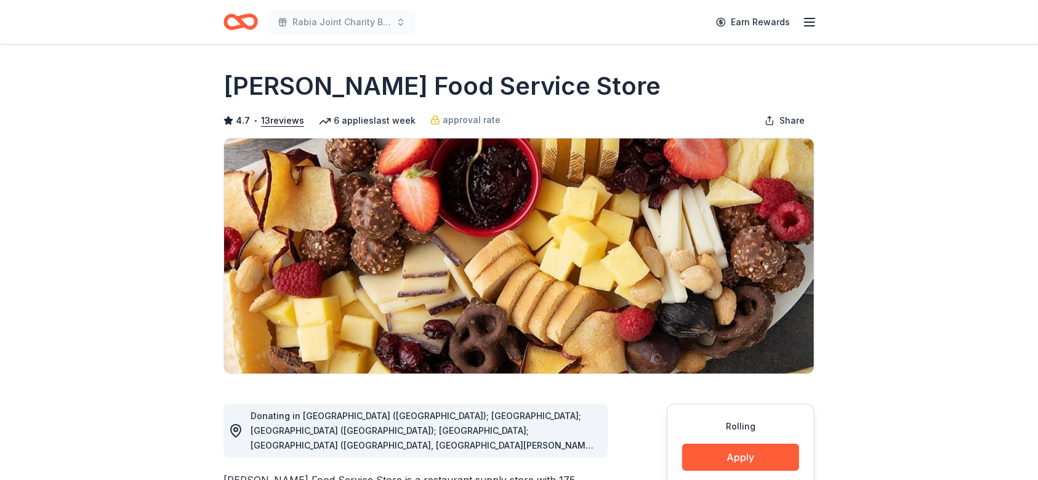
drag, startPoint x: 1042, startPoint y: 85, endPoint x: 83, endPoint y: 245, distance: 971.7
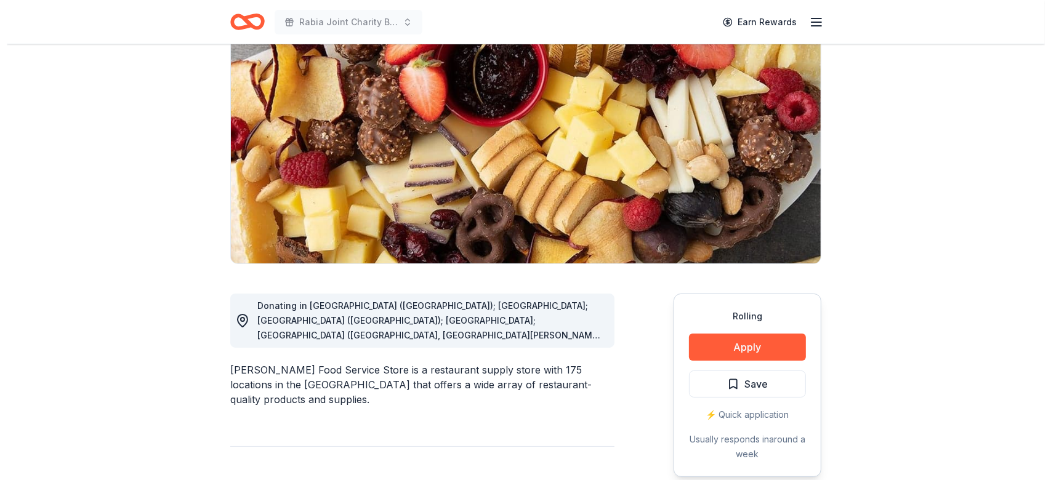
scroll to position [136, 0]
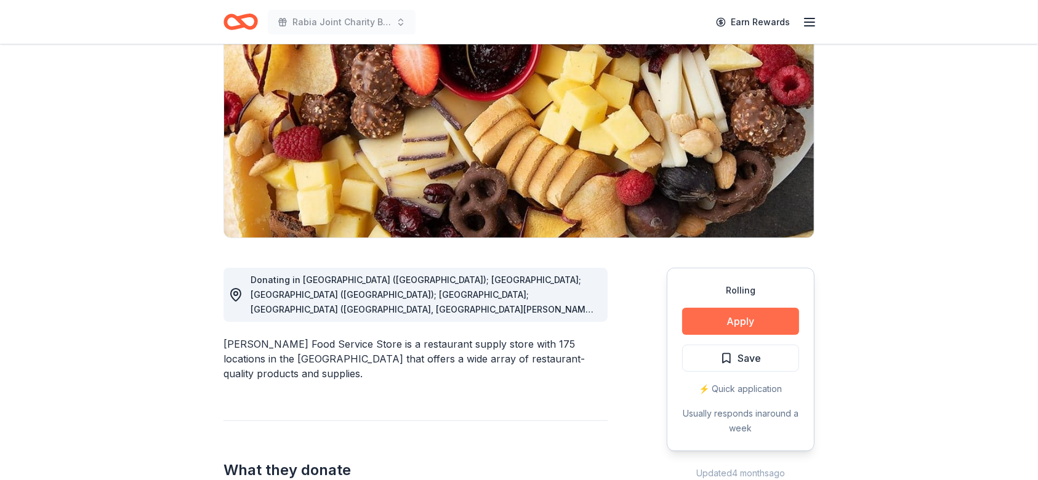
click at [734, 313] on button "Apply" at bounding box center [740, 321] width 117 height 27
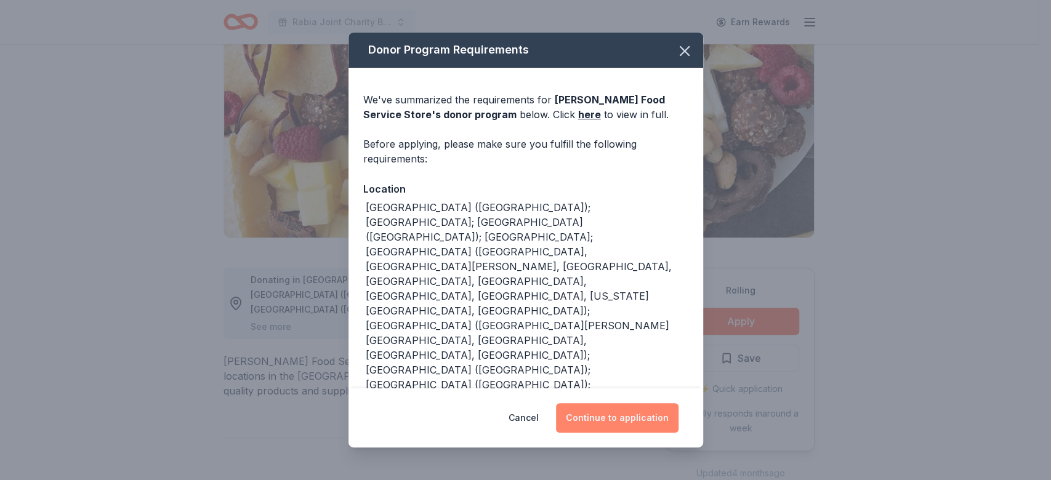
click at [621, 420] on button "Continue to application" at bounding box center [617, 418] width 122 height 30
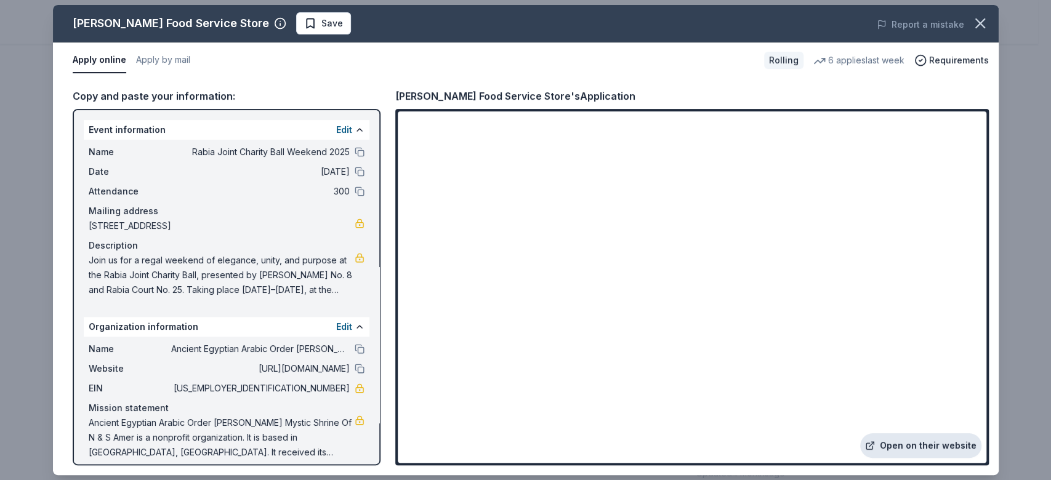
click at [913, 440] on link "Open on their website" at bounding box center [920, 445] width 121 height 25
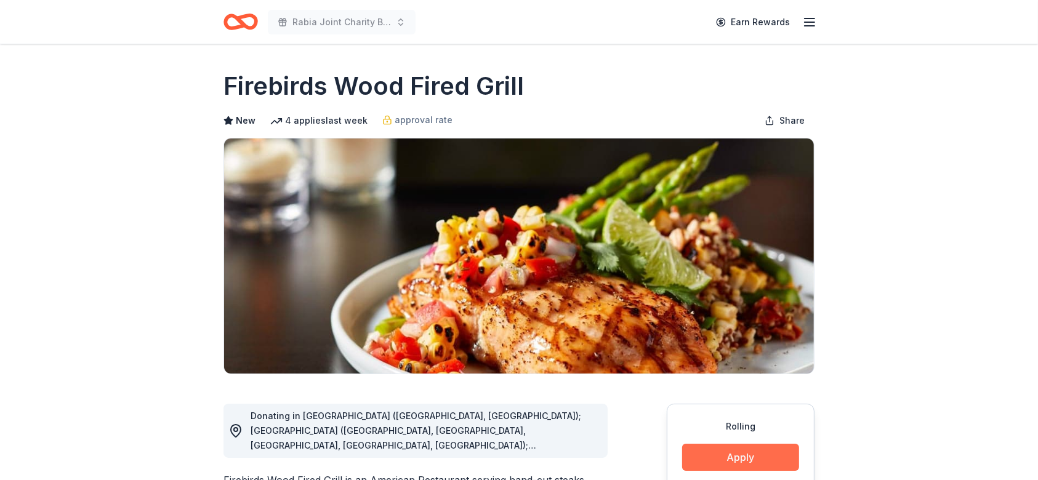
click at [724, 457] on button "Apply" at bounding box center [740, 457] width 117 height 27
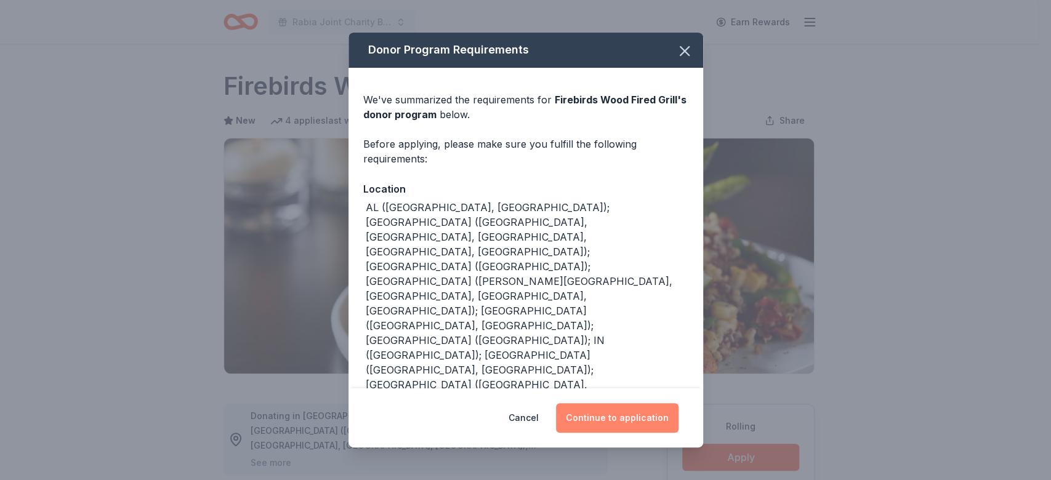
click at [631, 417] on button "Continue to application" at bounding box center [617, 418] width 122 height 30
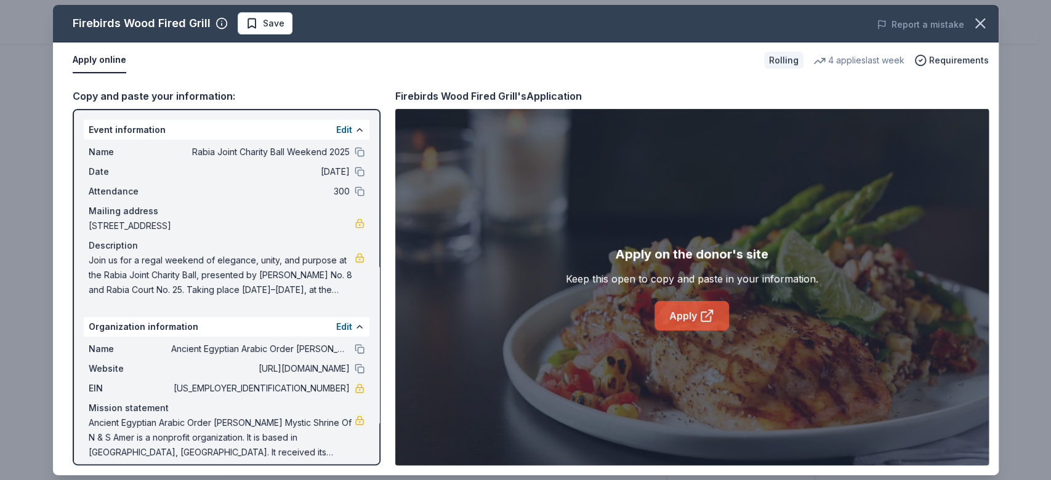
click at [693, 313] on link "Apply" at bounding box center [691, 316] width 74 height 30
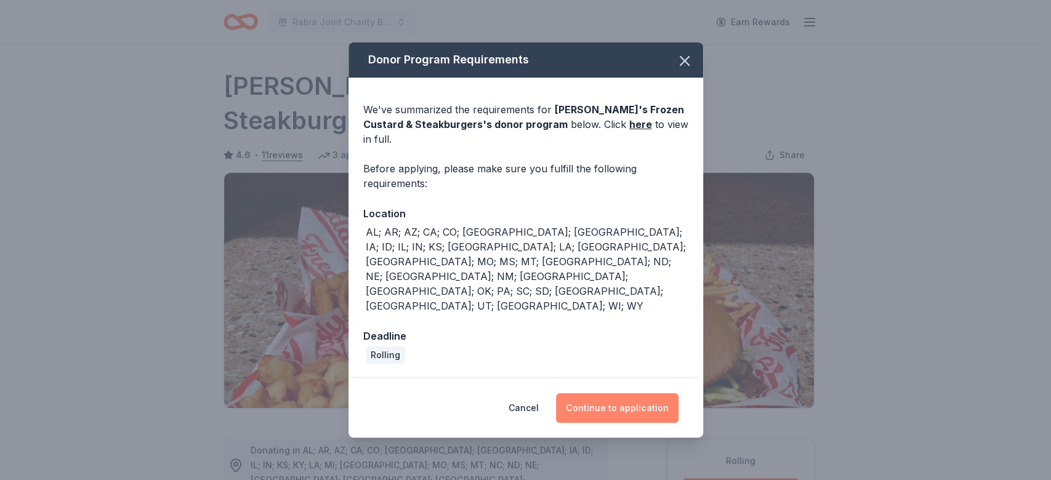
click at [627, 393] on button "Continue to application" at bounding box center [617, 408] width 122 height 30
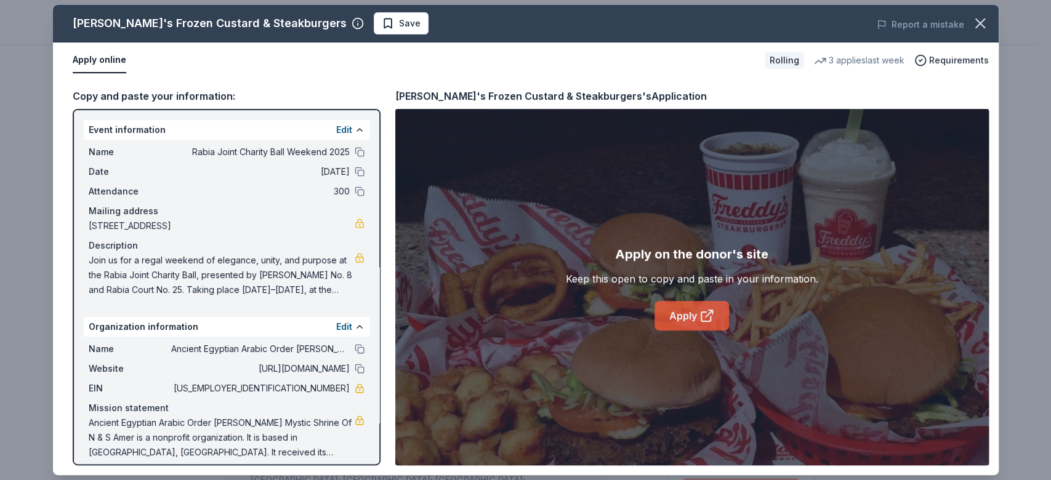
click at [680, 319] on link "Apply" at bounding box center [691, 316] width 74 height 30
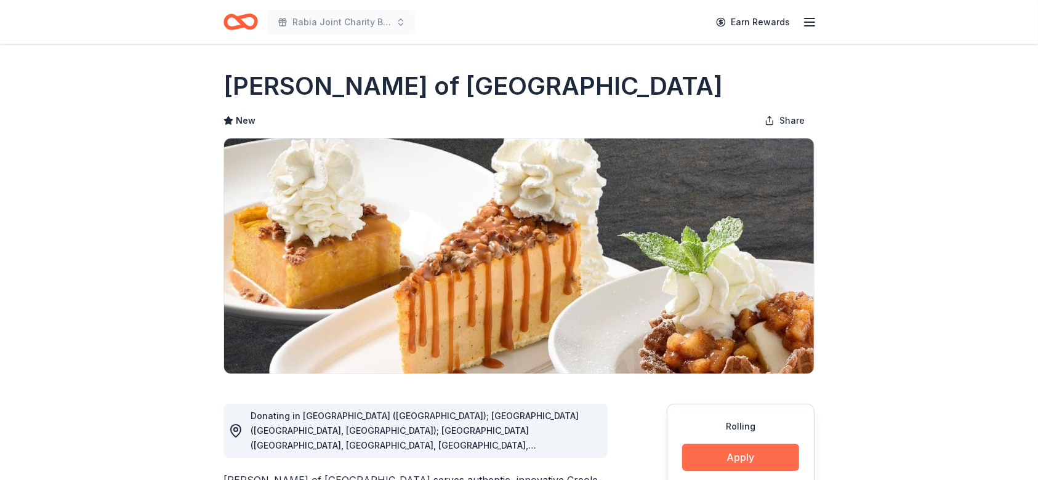
click at [742, 467] on button "Apply" at bounding box center [740, 457] width 117 height 27
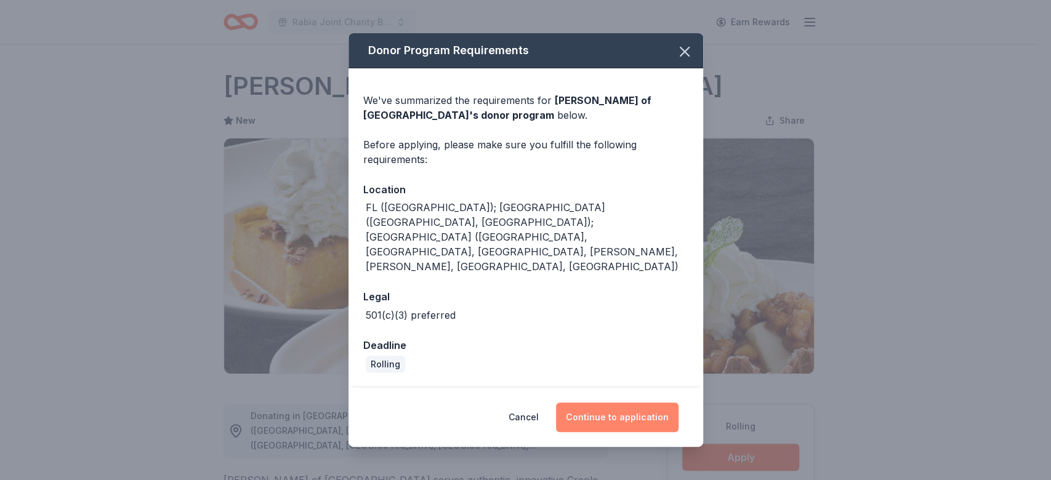
click at [604, 403] on button "Continue to application" at bounding box center [617, 418] width 122 height 30
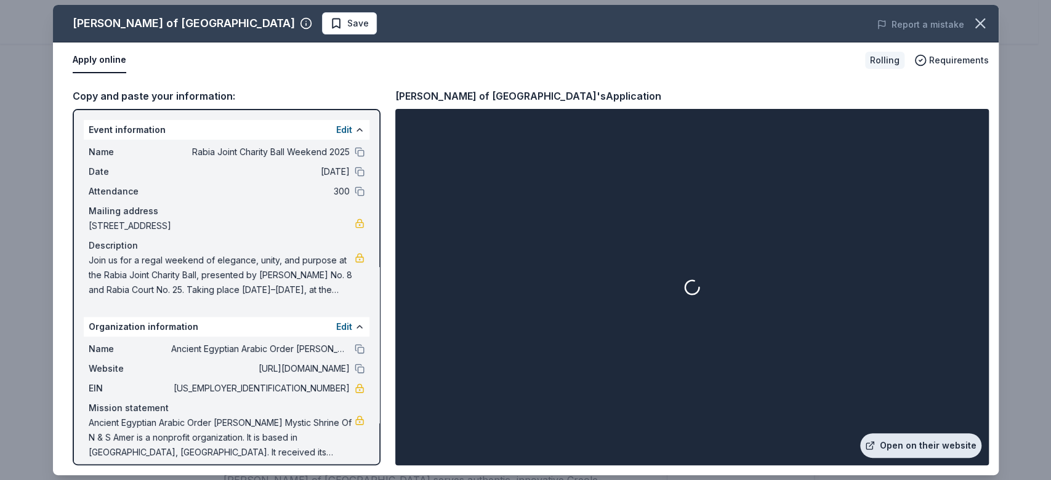
click at [923, 446] on link "Open on their website" at bounding box center [920, 445] width 121 height 25
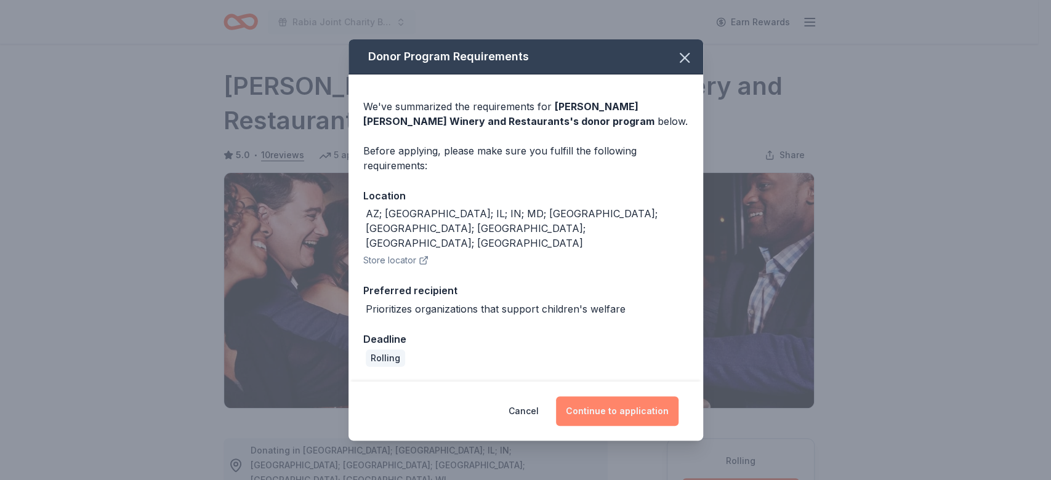
click at [625, 398] on button "Continue to application" at bounding box center [617, 411] width 122 height 30
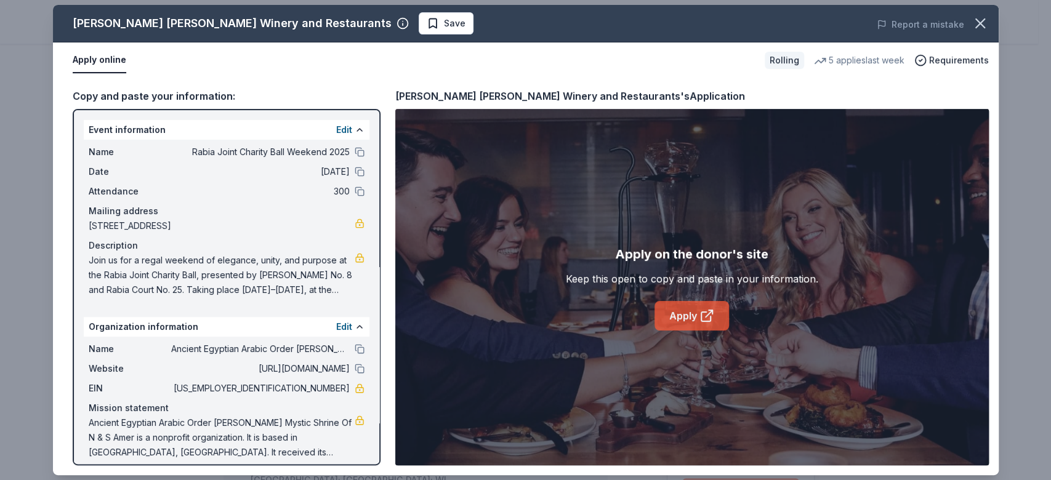
click at [714, 316] on link "Apply" at bounding box center [691, 316] width 74 height 30
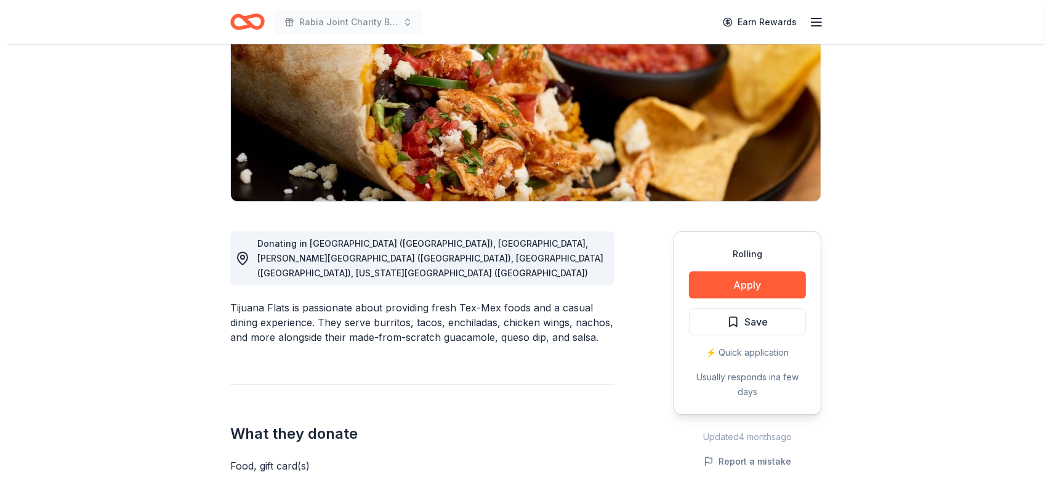
scroll to position [177, 0]
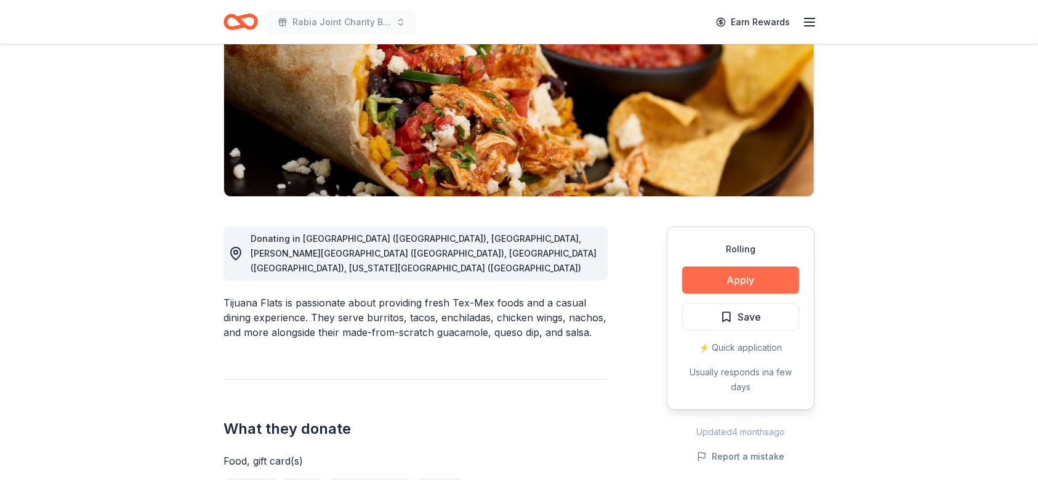
click at [729, 275] on button "Apply" at bounding box center [740, 280] width 117 height 27
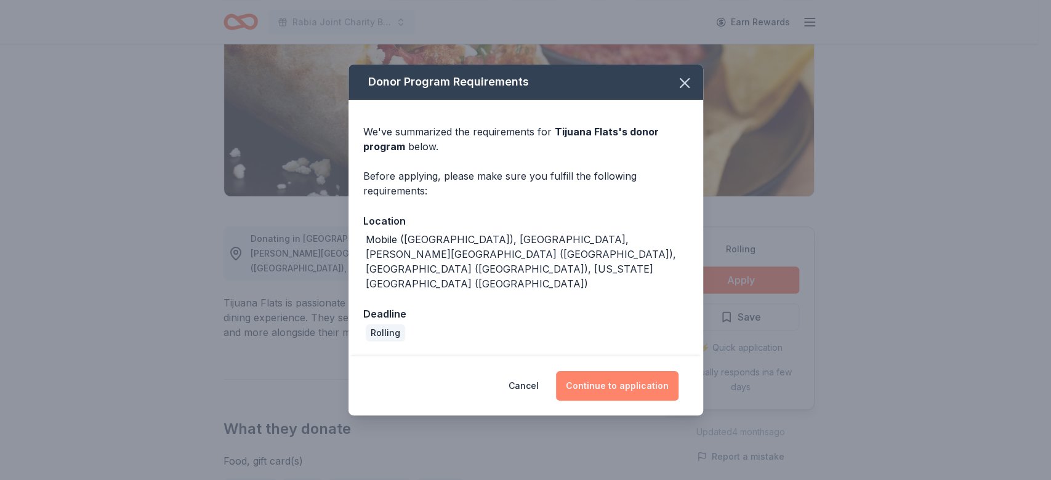
click at [608, 371] on button "Continue to application" at bounding box center [617, 386] width 122 height 30
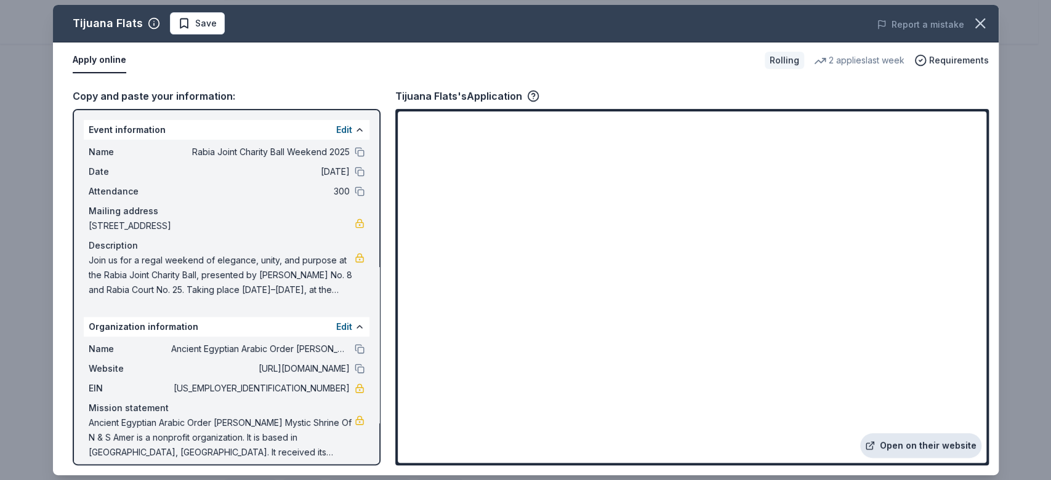
click at [944, 439] on link "Open on their website" at bounding box center [920, 445] width 121 height 25
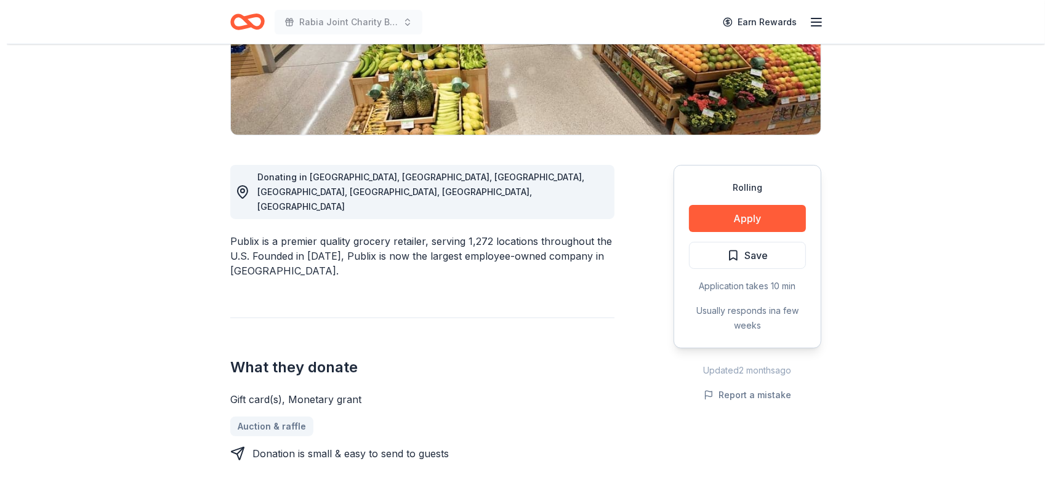
scroll to position [241, 0]
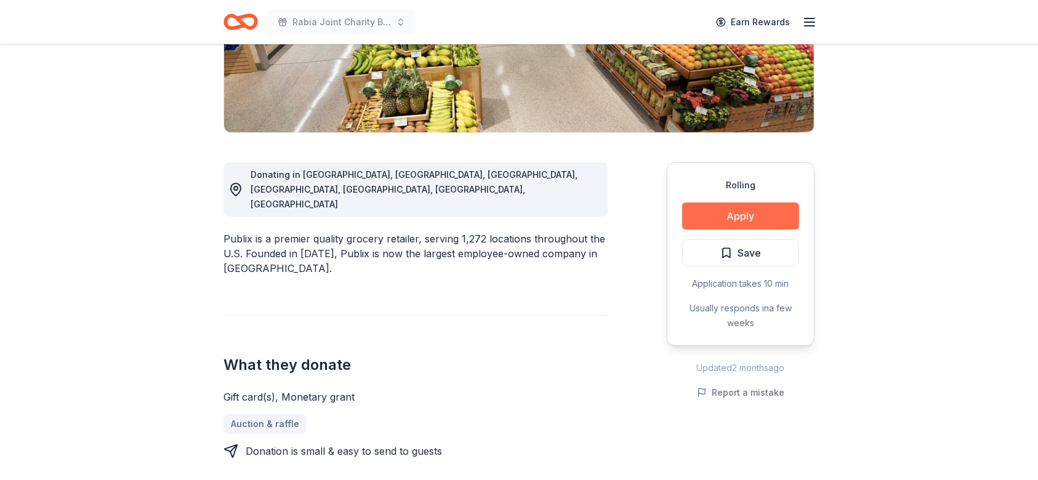
click at [761, 216] on button "Apply" at bounding box center [740, 216] width 117 height 27
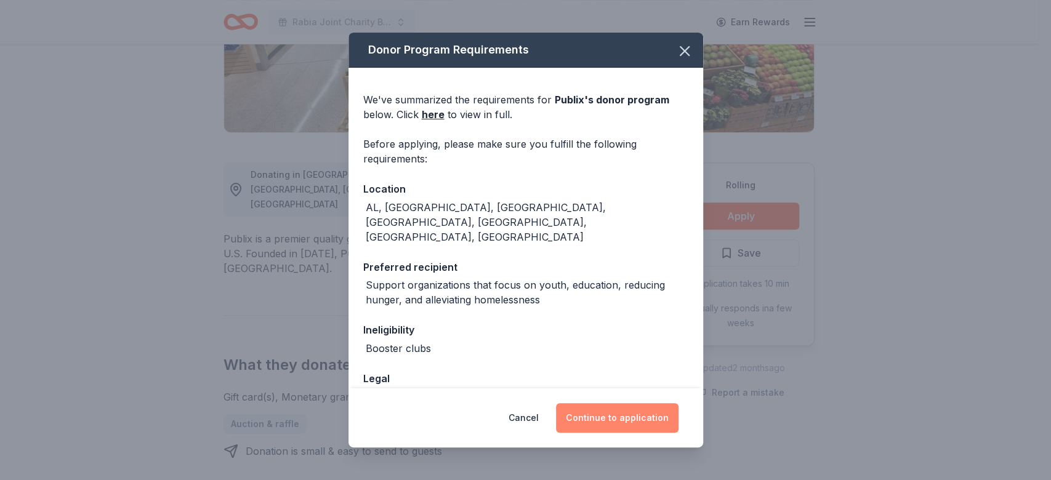
click at [611, 421] on button "Continue to application" at bounding box center [617, 418] width 122 height 30
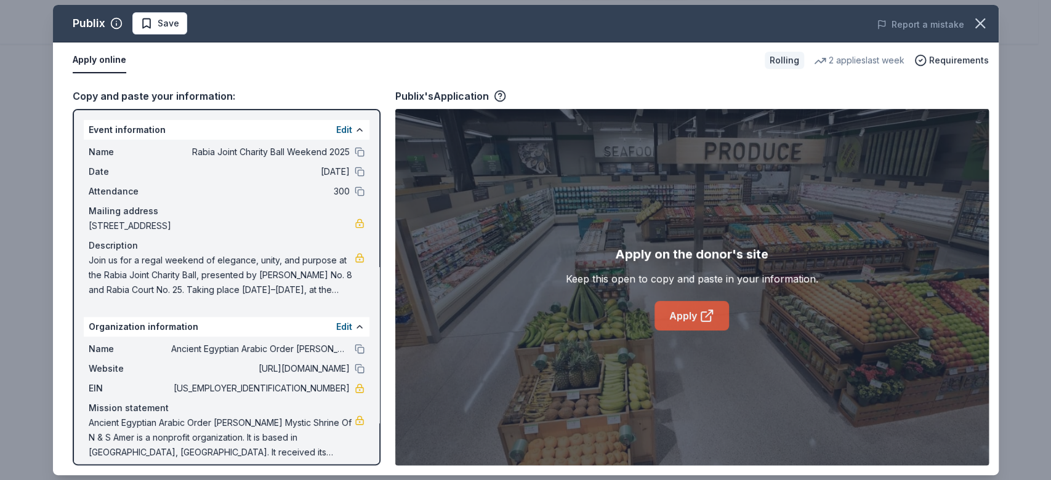
click at [686, 325] on link "Apply" at bounding box center [691, 316] width 74 height 30
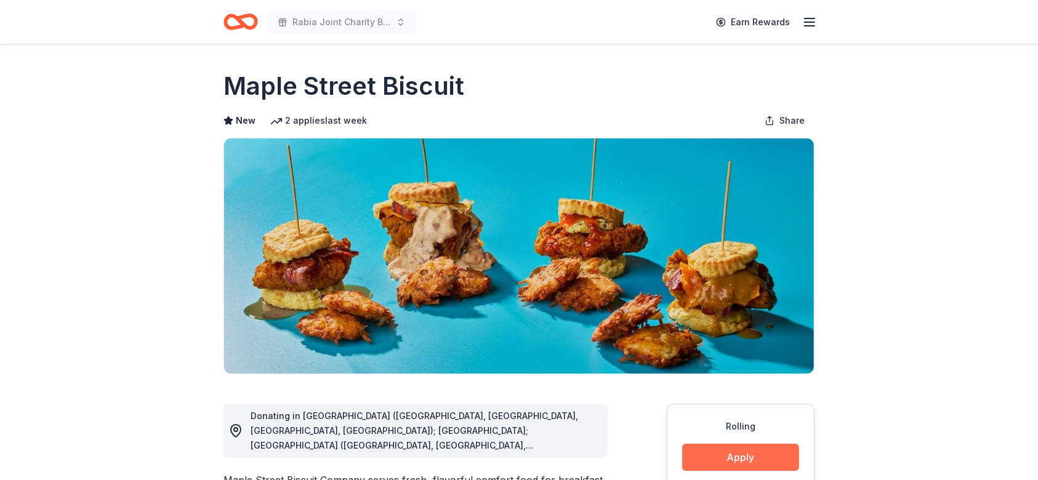
click at [770, 449] on button "Apply" at bounding box center [740, 457] width 117 height 27
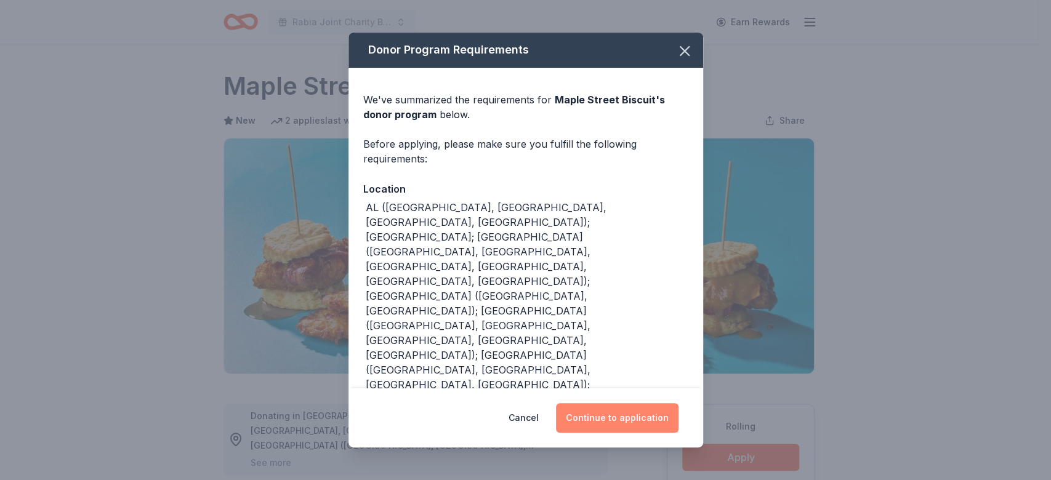
click at [636, 417] on button "Continue to application" at bounding box center [617, 418] width 122 height 30
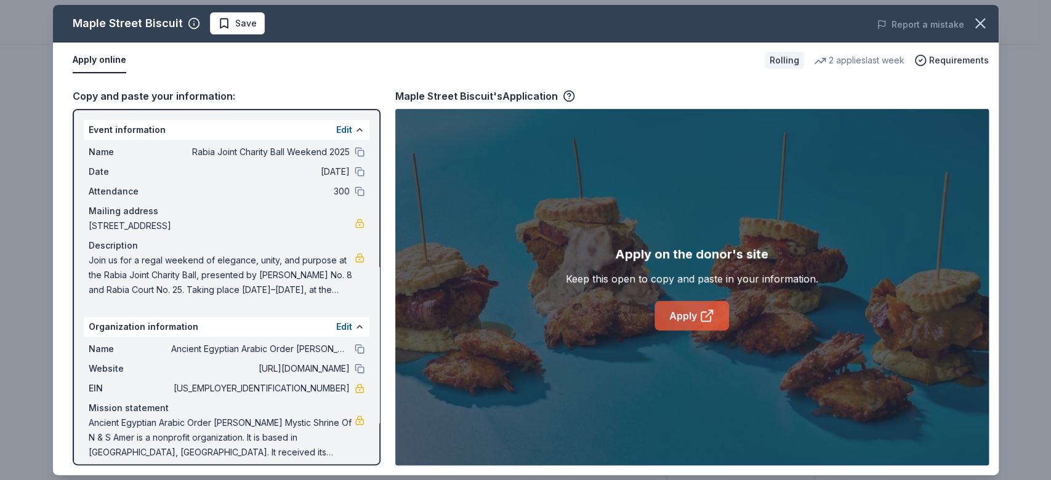
click at [698, 317] on link "Apply" at bounding box center [691, 316] width 74 height 30
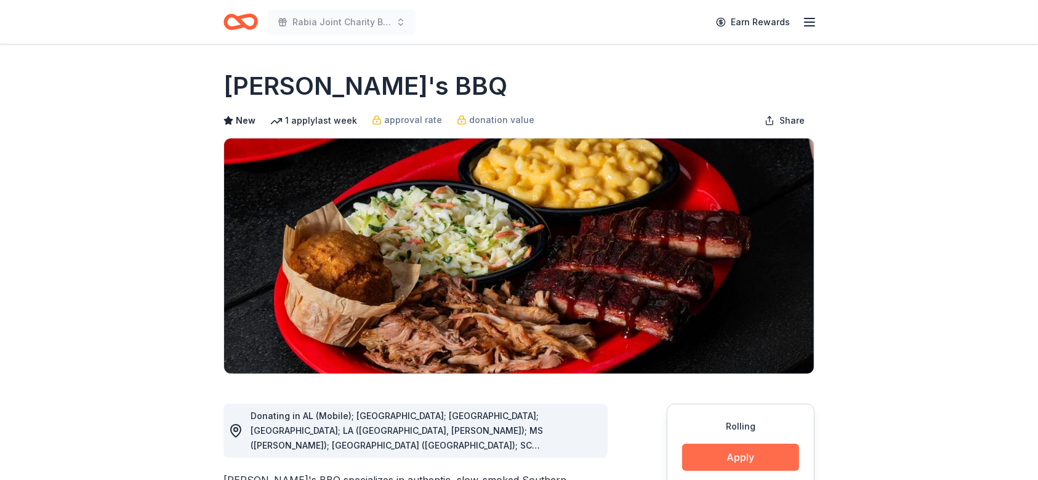
click at [742, 454] on button "Apply" at bounding box center [740, 457] width 117 height 27
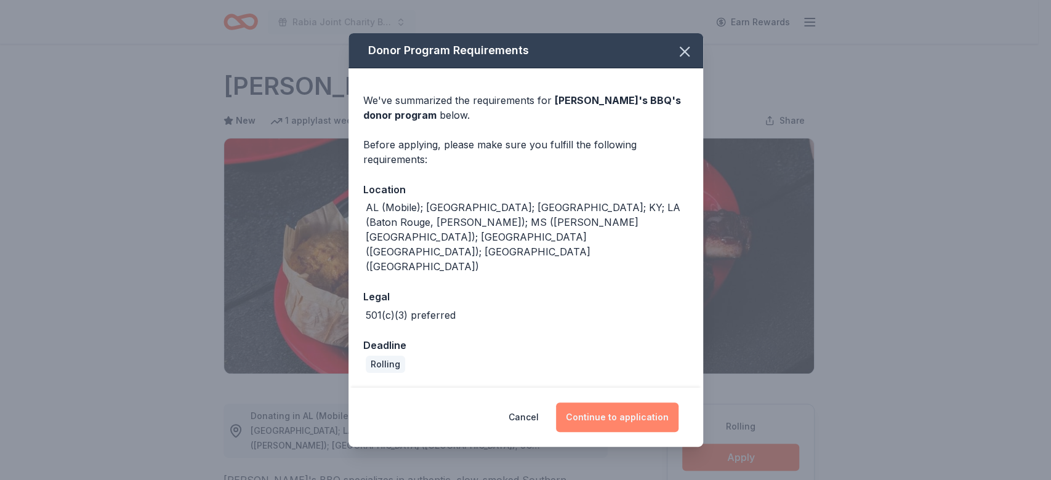
click at [645, 403] on button "Continue to application" at bounding box center [617, 418] width 122 height 30
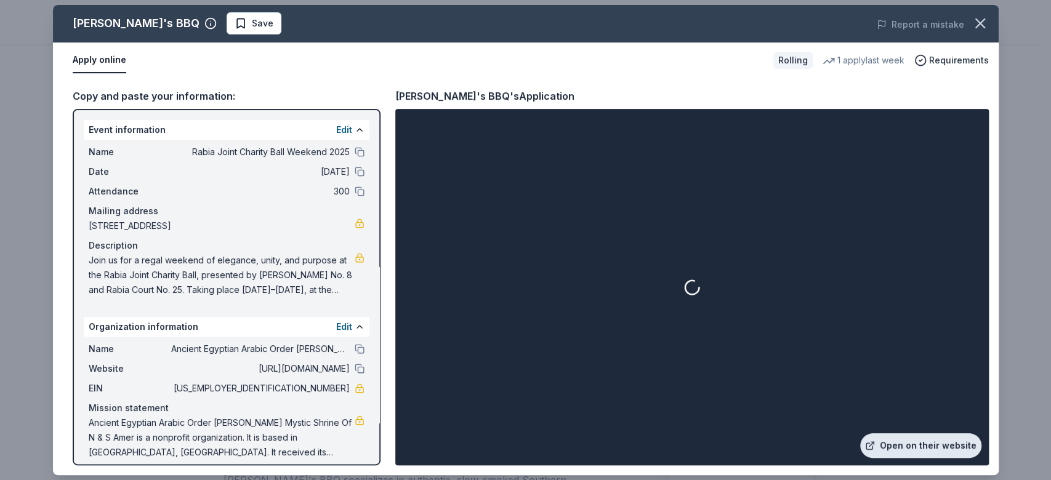
click at [955, 444] on link "Open on their website" at bounding box center [920, 445] width 121 height 25
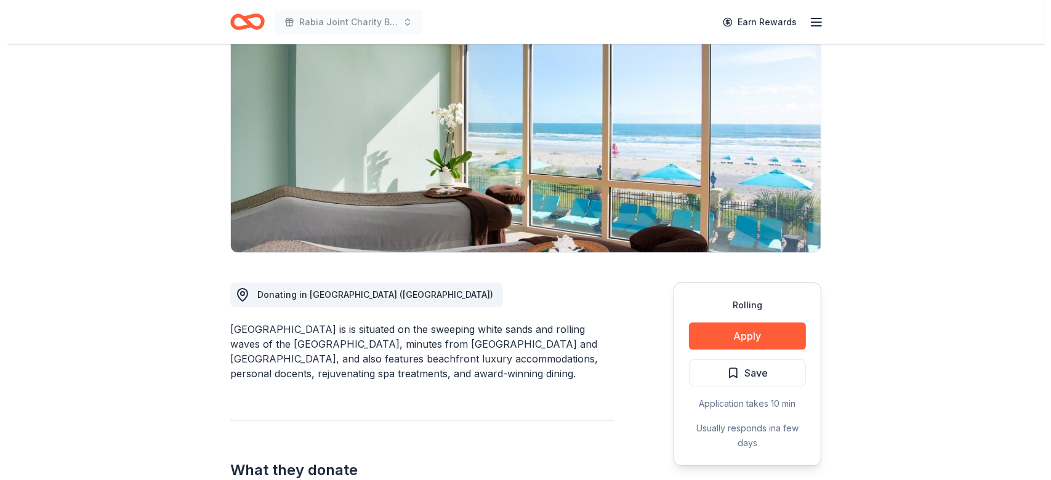
scroll to position [146, 0]
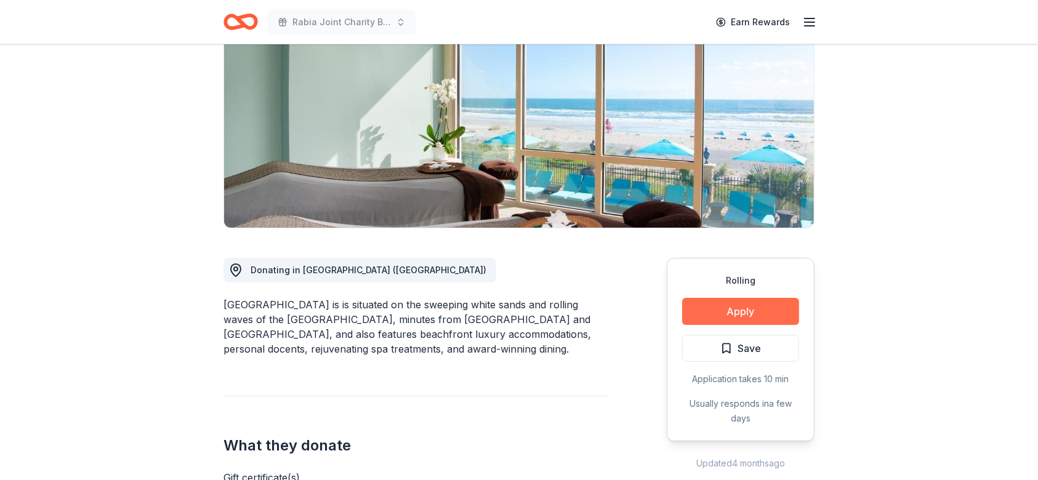
click at [729, 314] on button "Apply" at bounding box center [740, 311] width 117 height 27
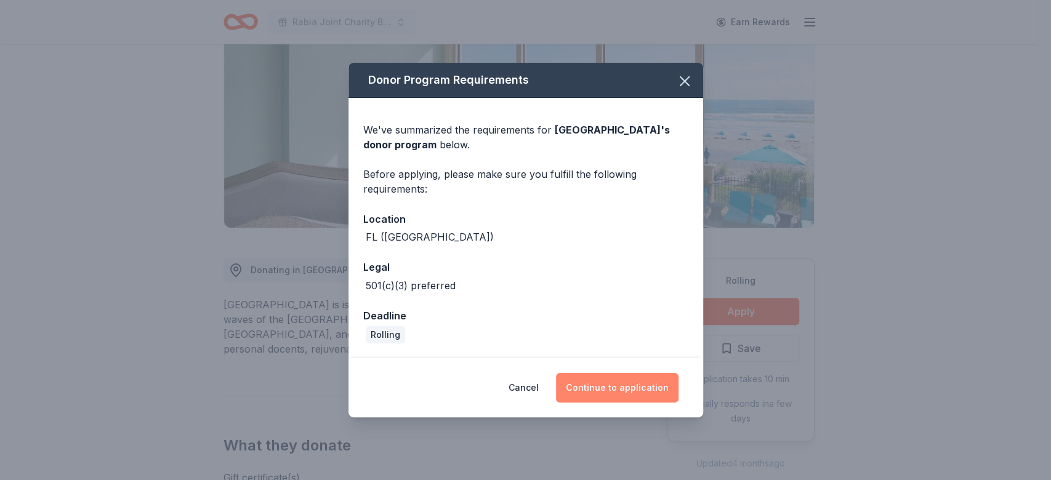
click at [595, 390] on button "Continue to application" at bounding box center [617, 388] width 122 height 30
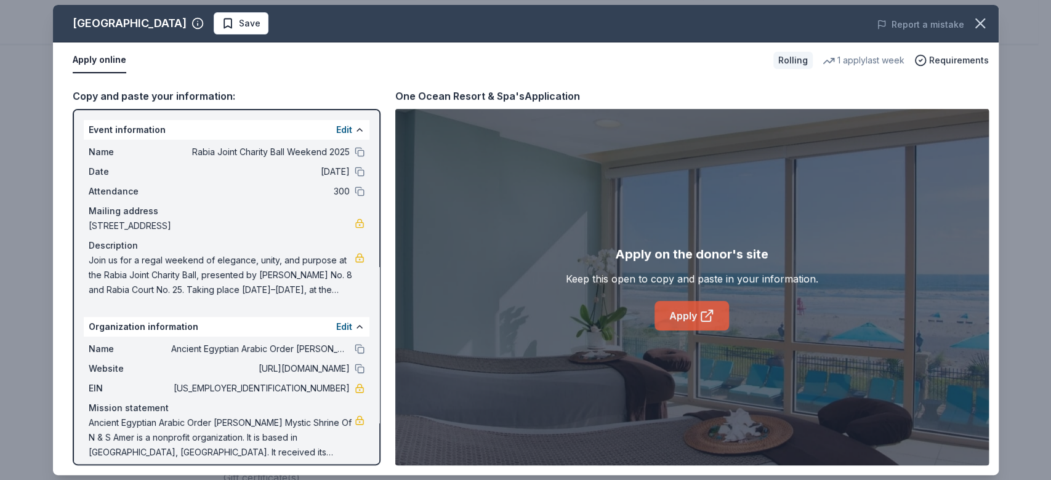
click at [699, 317] on link "Apply" at bounding box center [691, 316] width 74 height 30
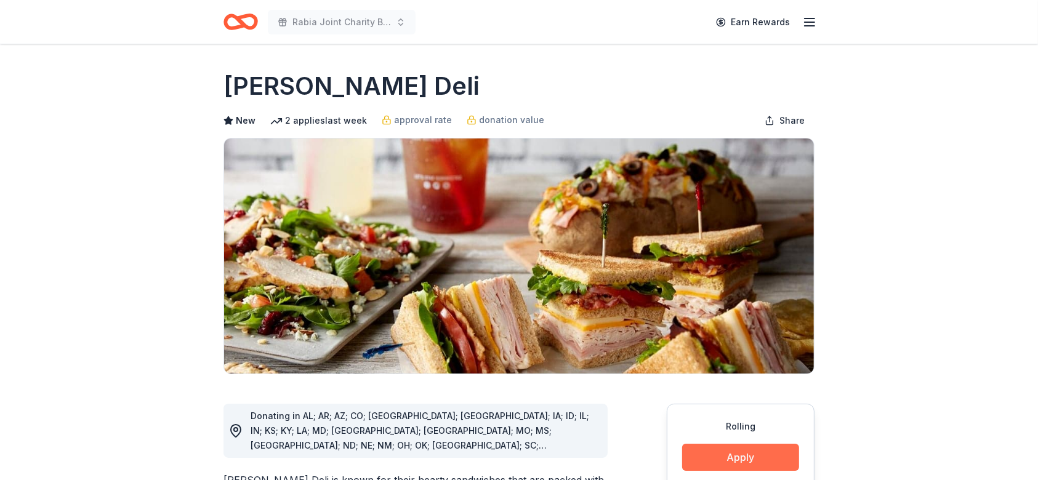
click at [749, 451] on button "Apply" at bounding box center [740, 457] width 117 height 27
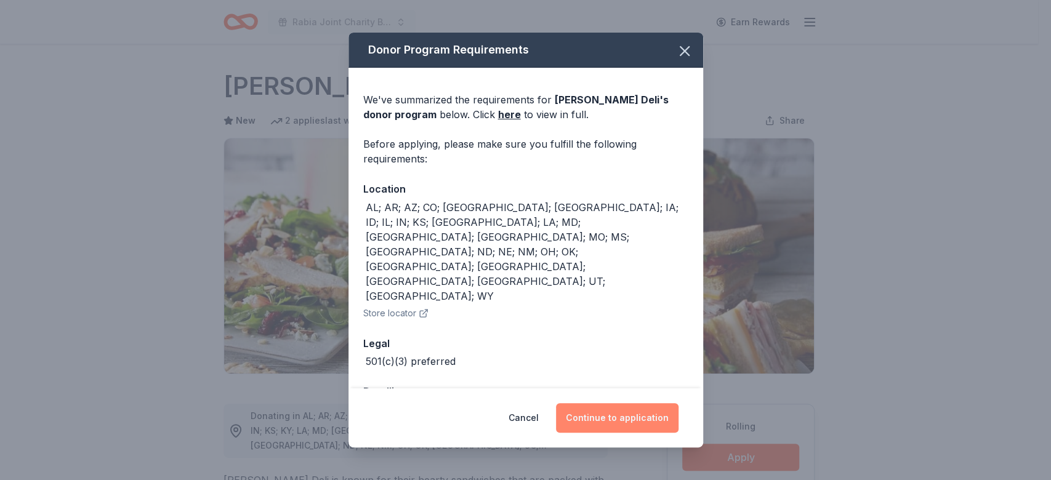
click at [634, 406] on button "Continue to application" at bounding box center [617, 418] width 122 height 30
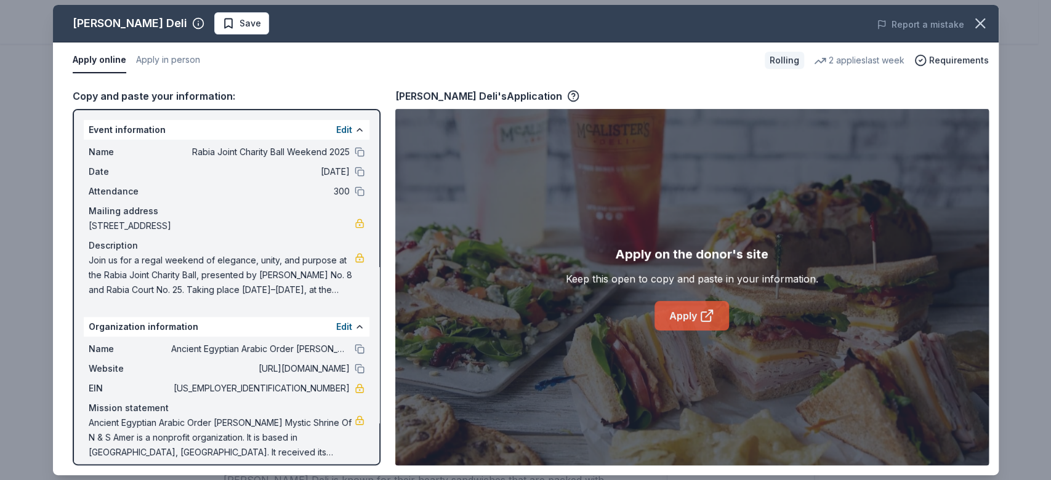
click at [675, 318] on link "Apply" at bounding box center [691, 316] width 74 height 30
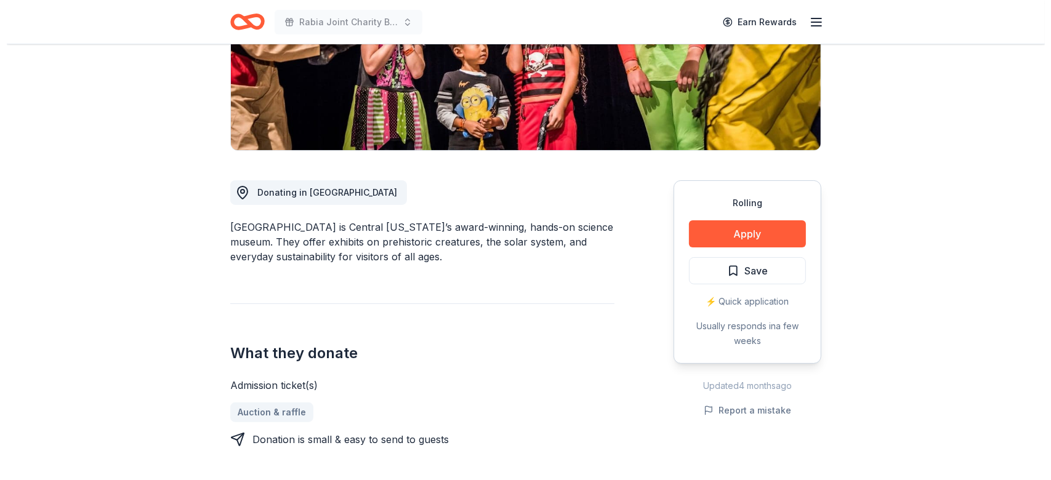
scroll to position [207, 0]
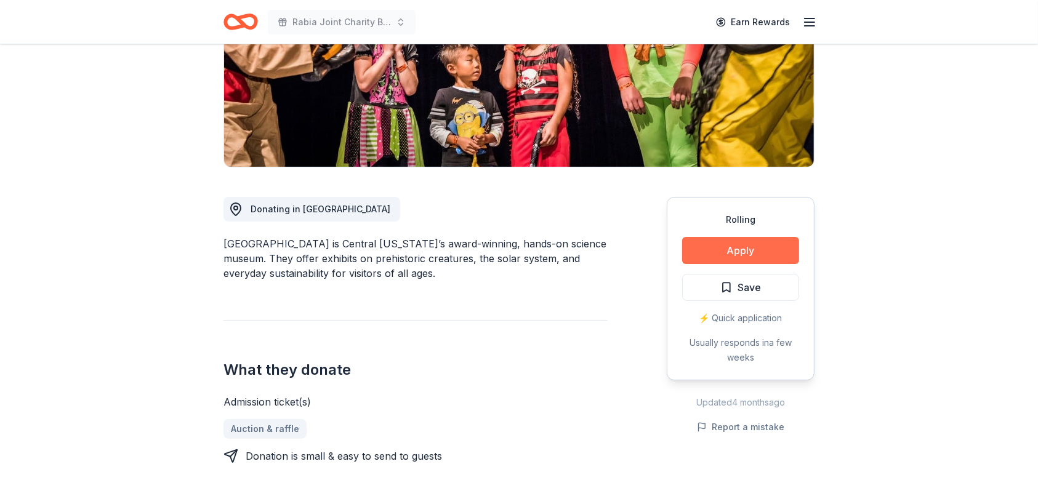
click at [729, 251] on button "Apply" at bounding box center [740, 250] width 117 height 27
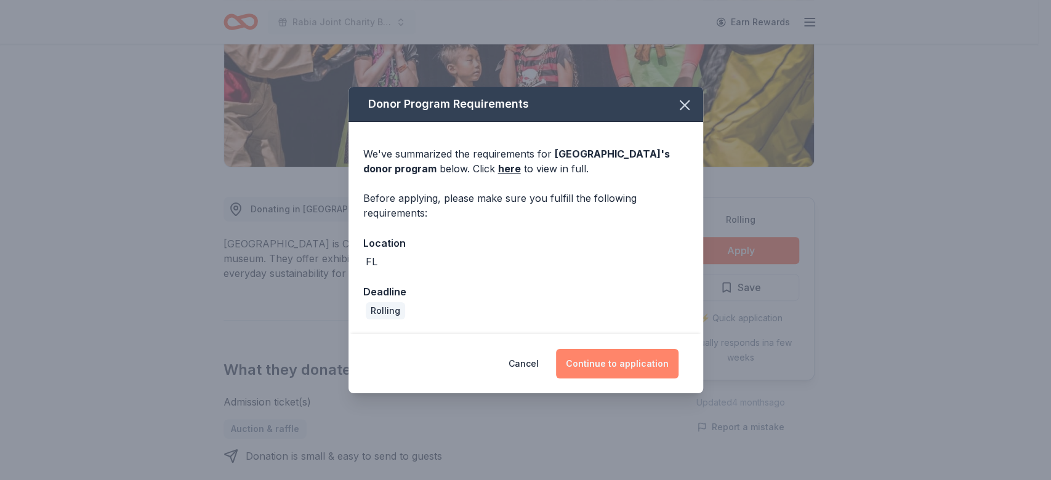
click at [603, 358] on button "Continue to application" at bounding box center [617, 364] width 122 height 30
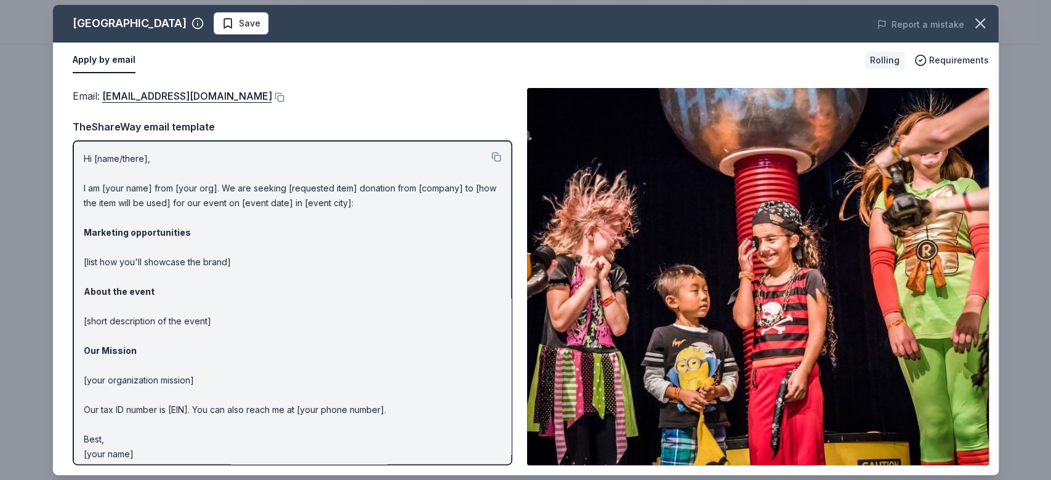
drag, startPoint x: 238, startPoint y: 90, endPoint x: 89, endPoint y: 90, distance: 149.6
click at [89, 90] on div "Email : donations@osc.org" at bounding box center [293, 96] width 440 height 16
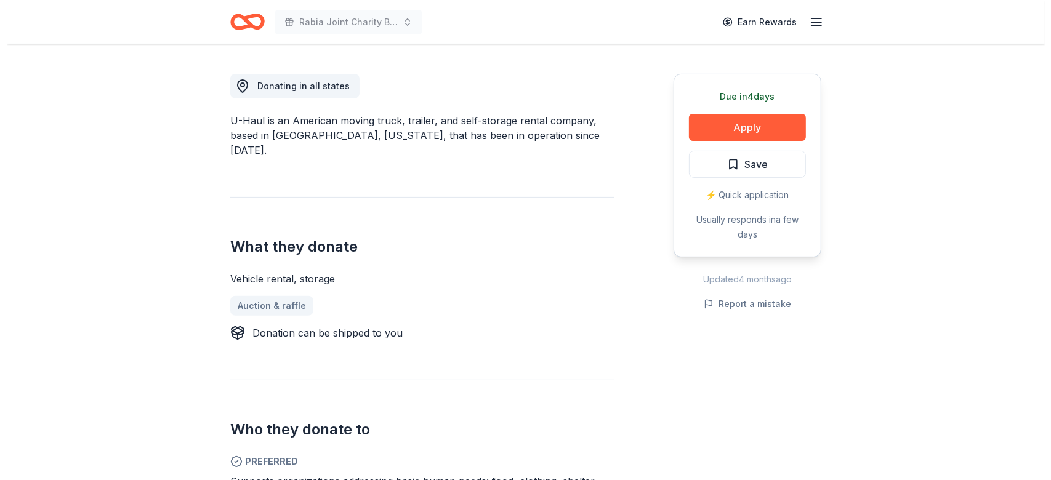
scroll to position [279, 0]
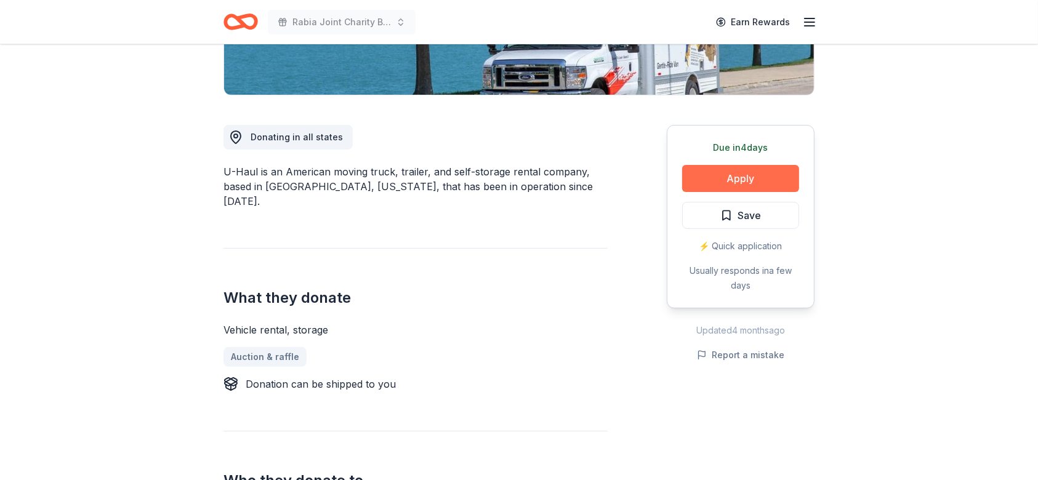
click at [734, 174] on button "Apply" at bounding box center [740, 178] width 117 height 27
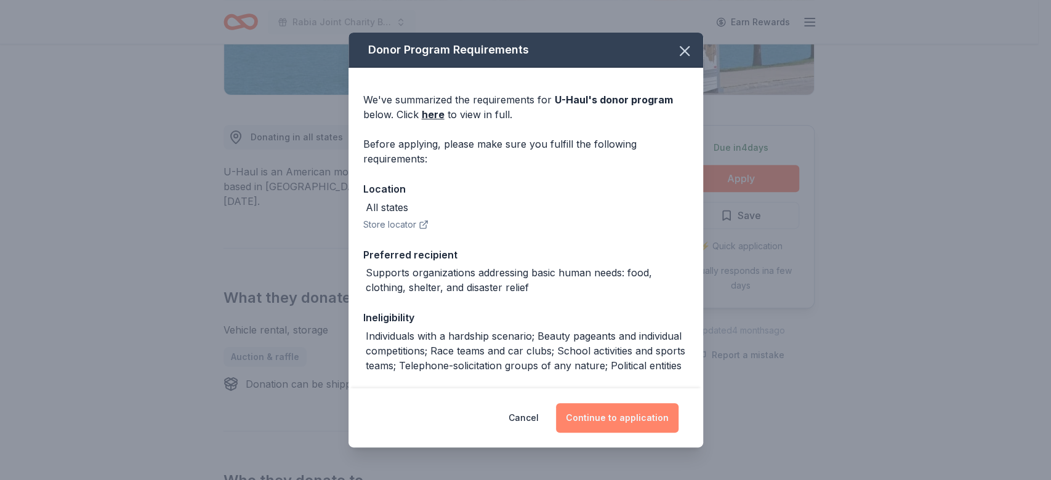
click at [601, 416] on button "Continue to application" at bounding box center [617, 418] width 122 height 30
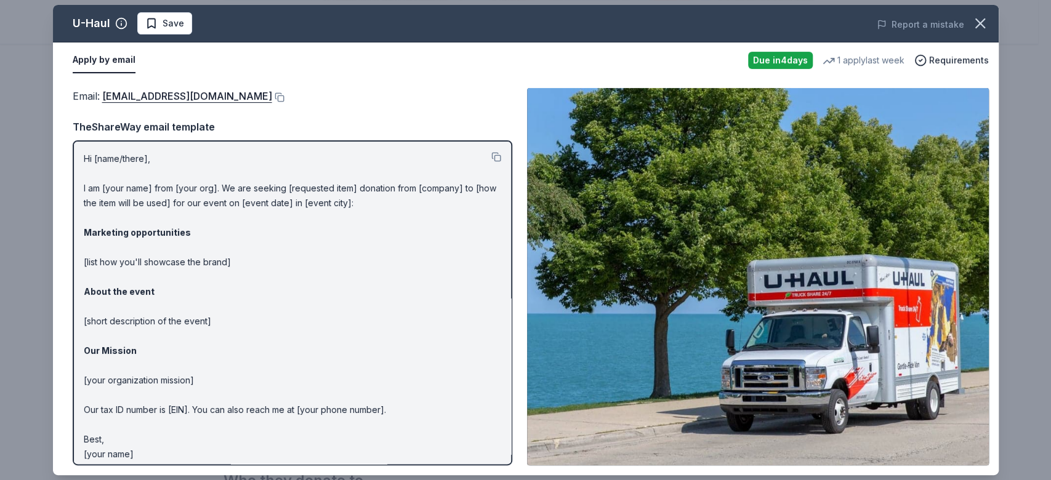
scroll to position [6, 0]
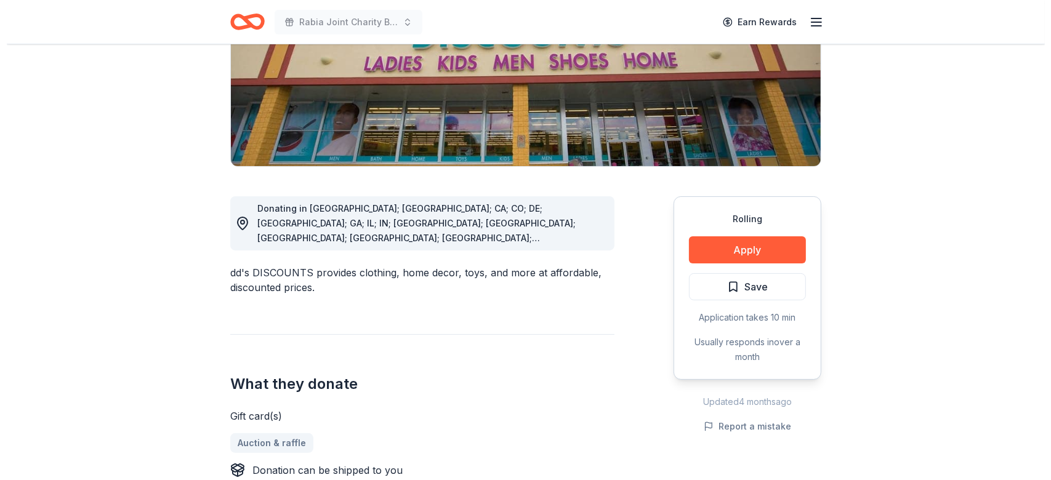
scroll to position [212, 0]
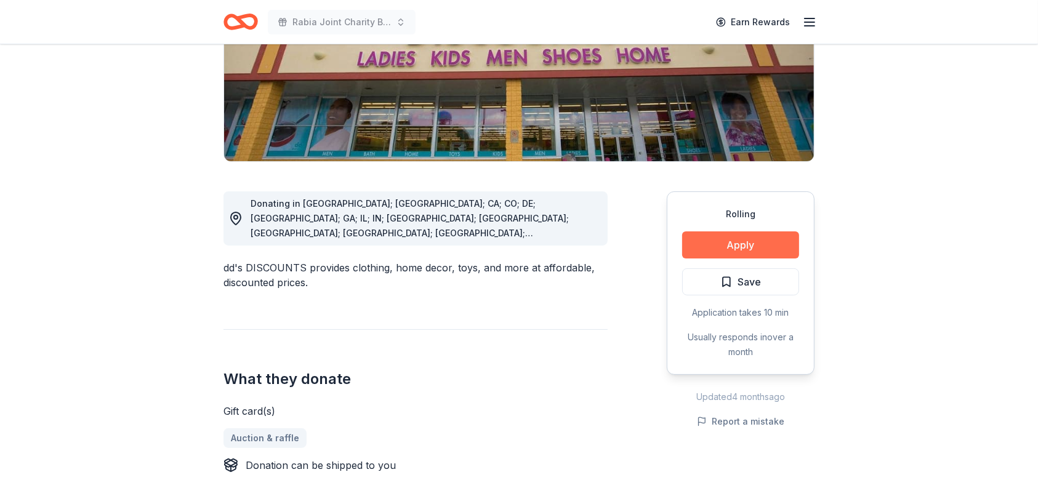
click at [746, 247] on button "Apply" at bounding box center [740, 244] width 117 height 27
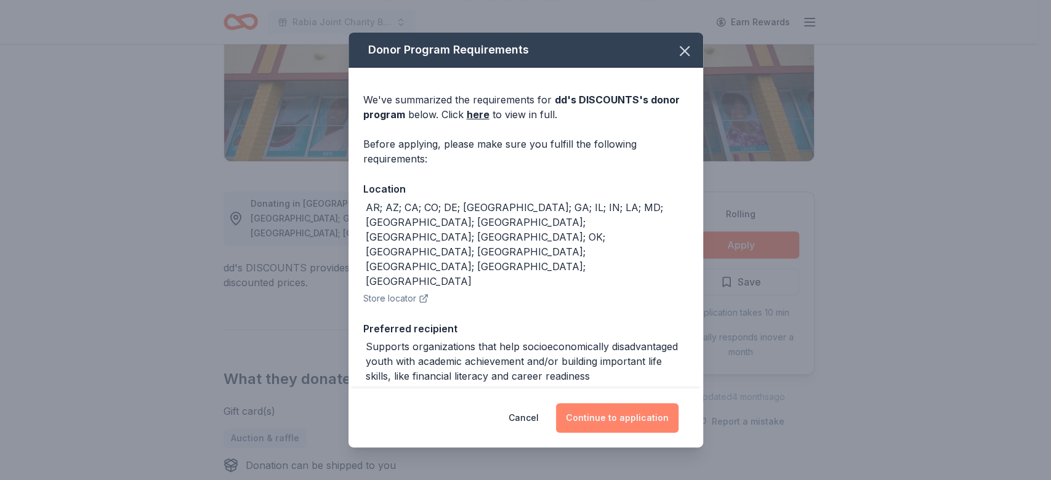
click at [601, 411] on button "Continue to application" at bounding box center [617, 418] width 122 height 30
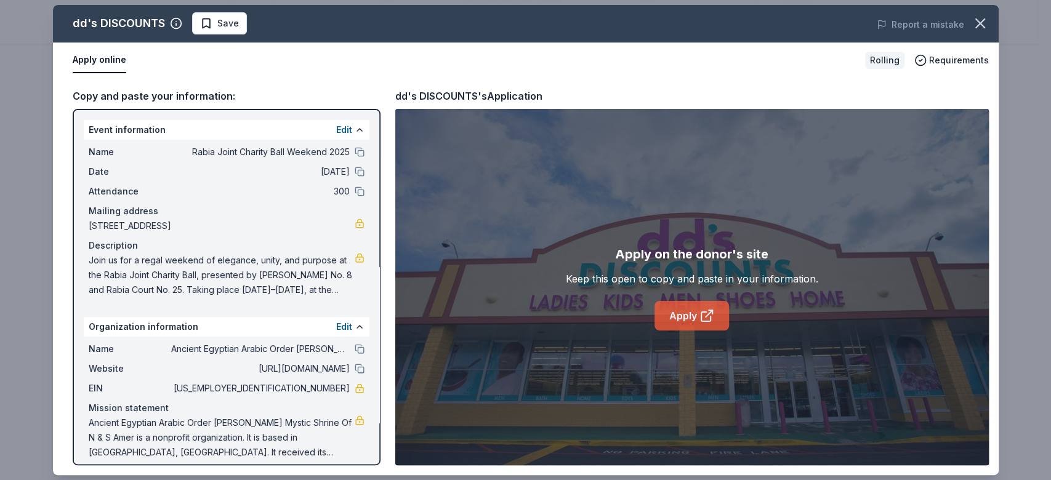
click at [689, 301] on link "Apply" at bounding box center [691, 316] width 74 height 30
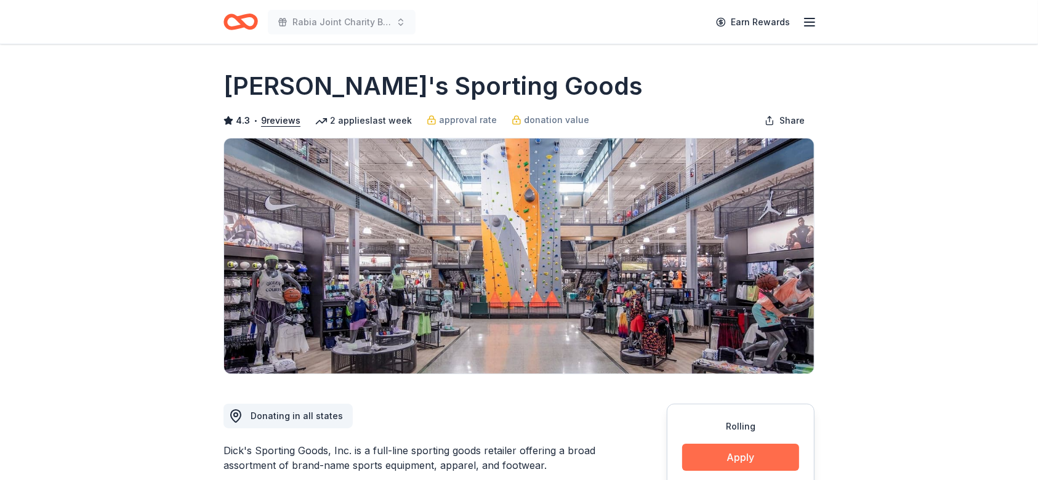
click at [761, 462] on button "Apply" at bounding box center [740, 457] width 117 height 27
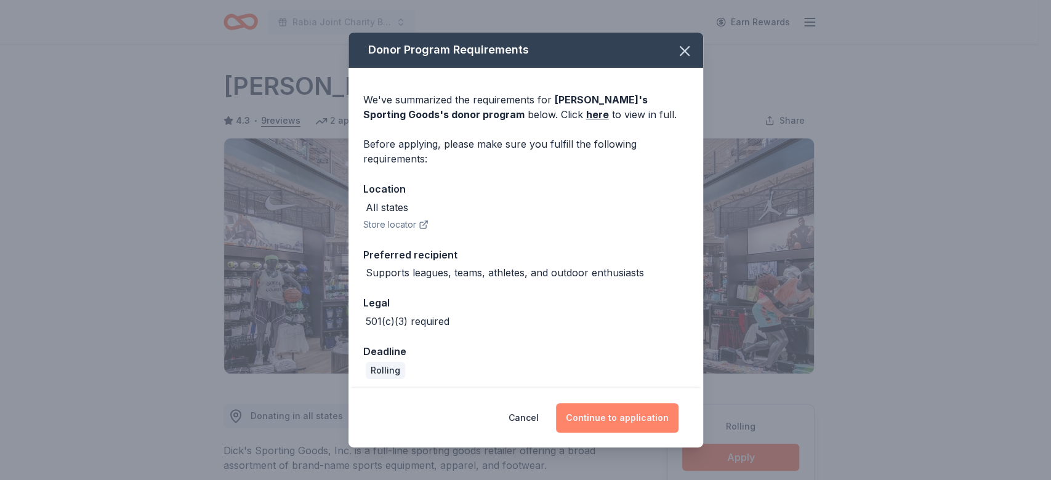
click at [640, 419] on button "Continue to application" at bounding box center [617, 418] width 122 height 30
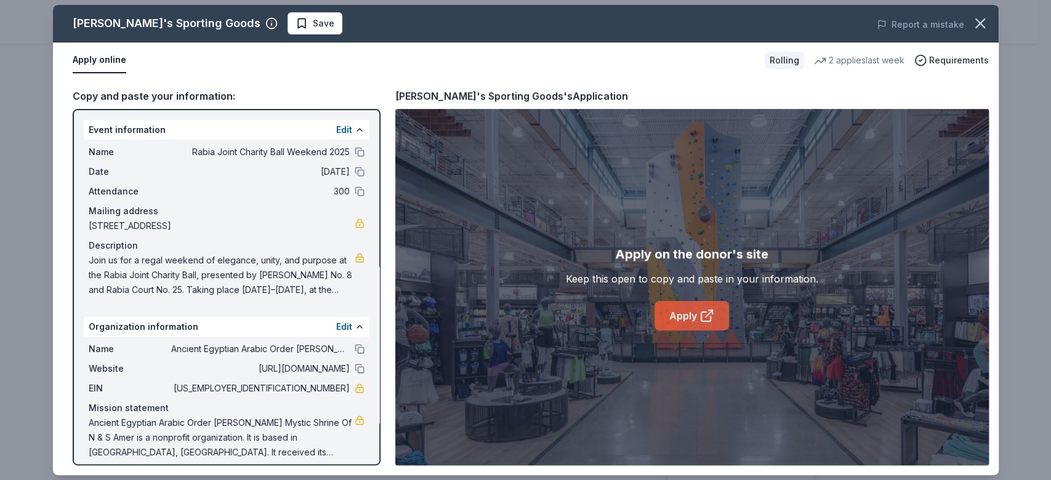
click at [693, 309] on link "Apply" at bounding box center [691, 316] width 74 height 30
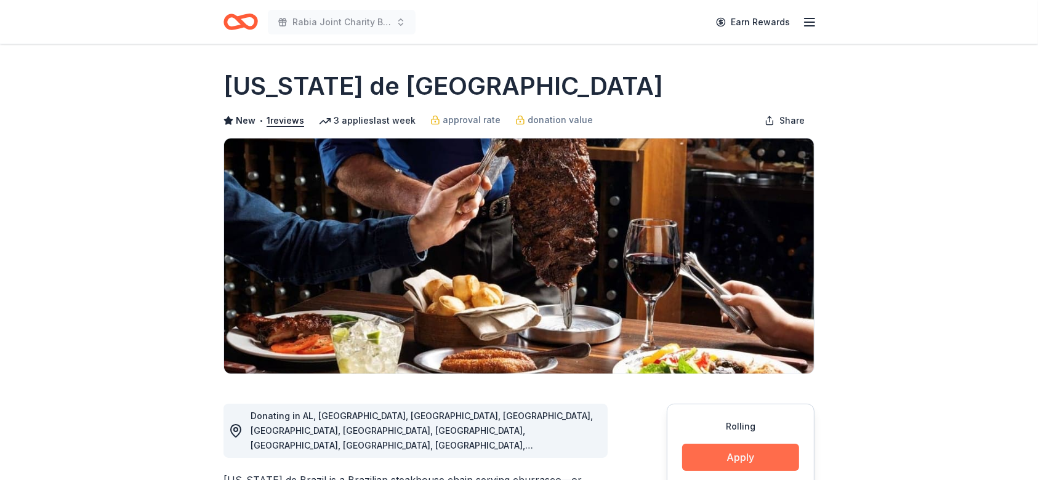
click at [745, 460] on button "Apply" at bounding box center [740, 457] width 117 height 27
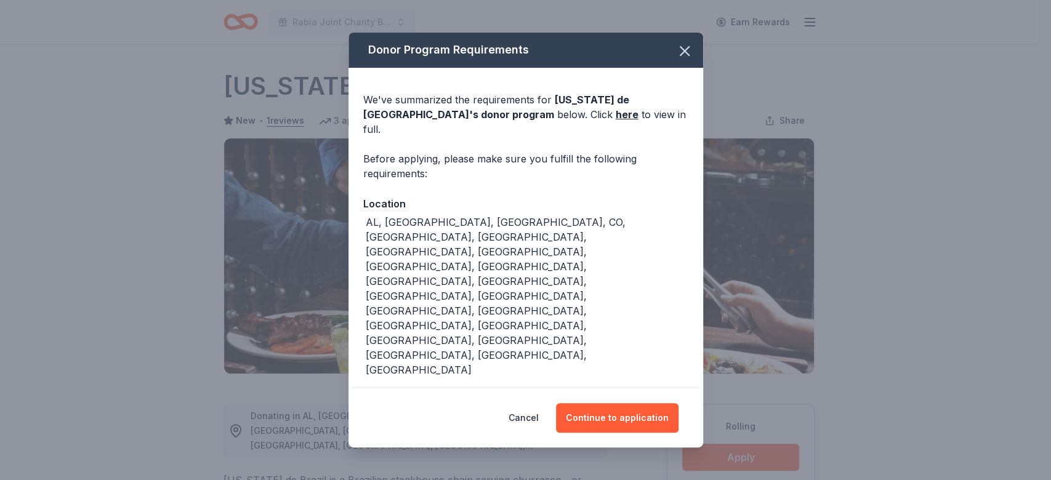
click at [621, 388] on div "Cancel Continue to application" at bounding box center [525, 417] width 355 height 59
click at [621, 403] on button "Continue to application" at bounding box center [617, 418] width 122 height 30
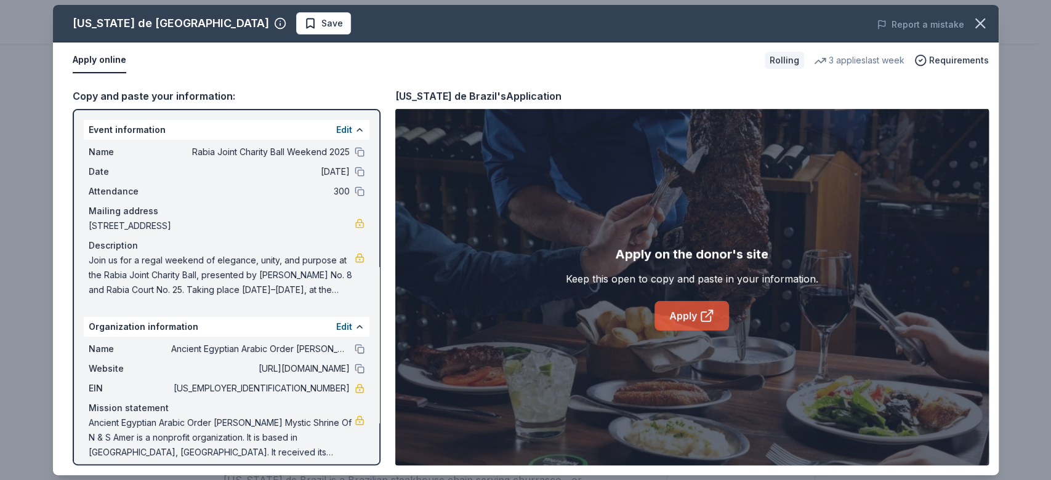
click at [682, 313] on link "Apply" at bounding box center [691, 316] width 74 height 30
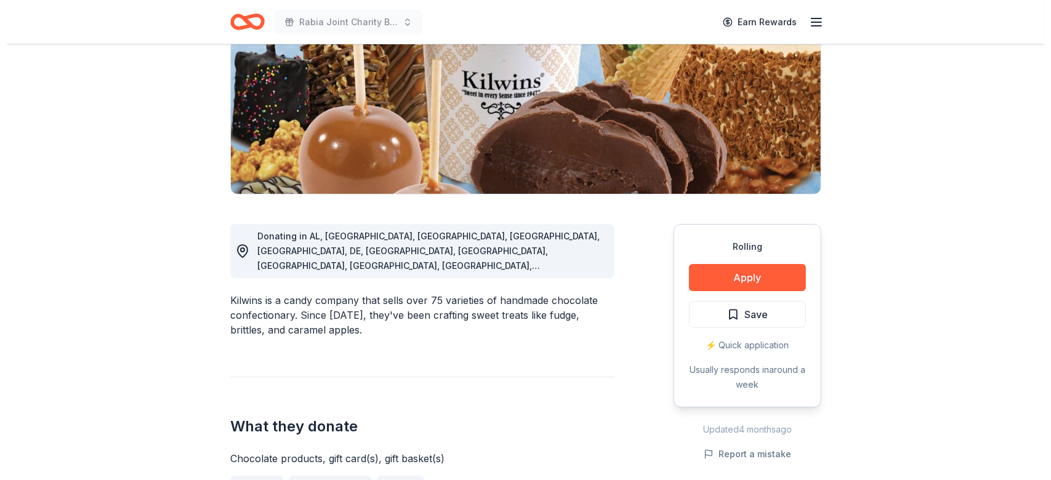
scroll to position [188, 0]
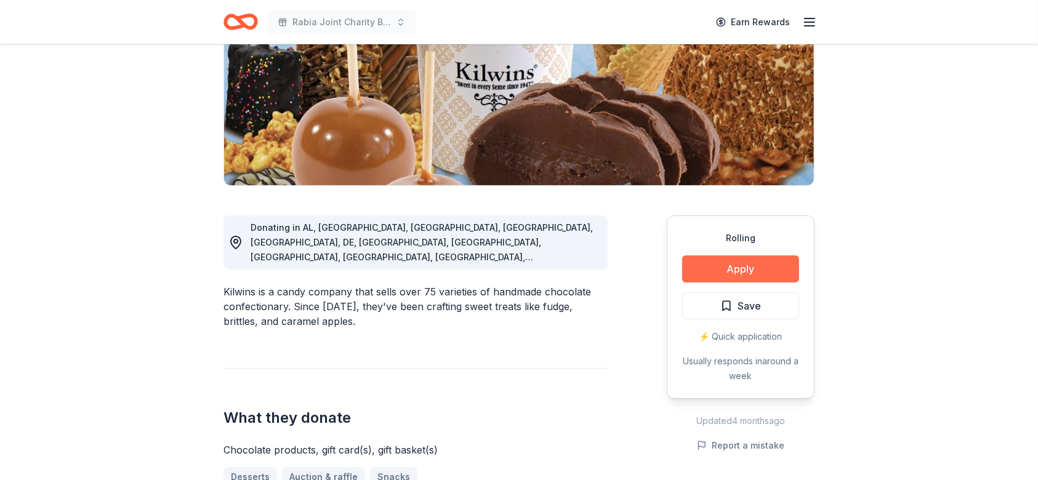
click at [732, 260] on button "Apply" at bounding box center [740, 268] width 117 height 27
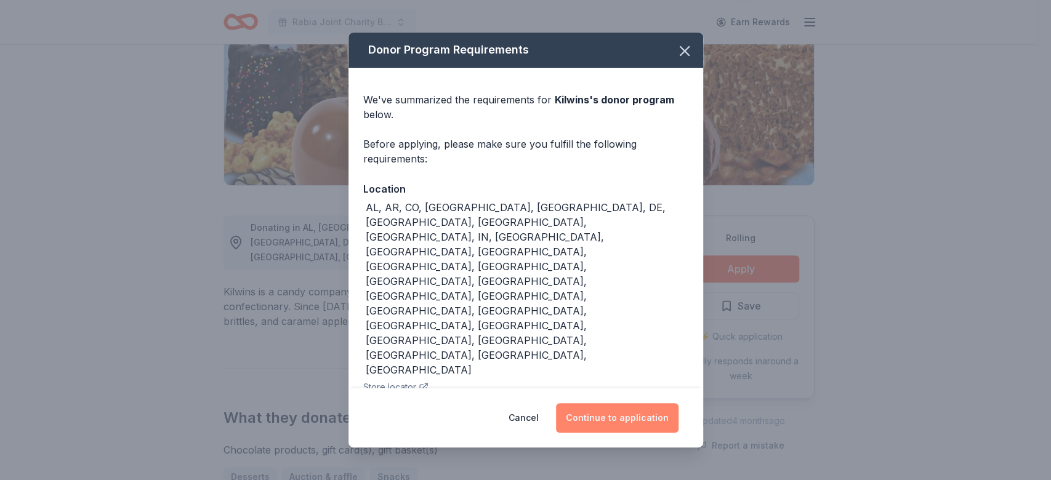
click at [605, 403] on button "Continue to application" at bounding box center [617, 418] width 122 height 30
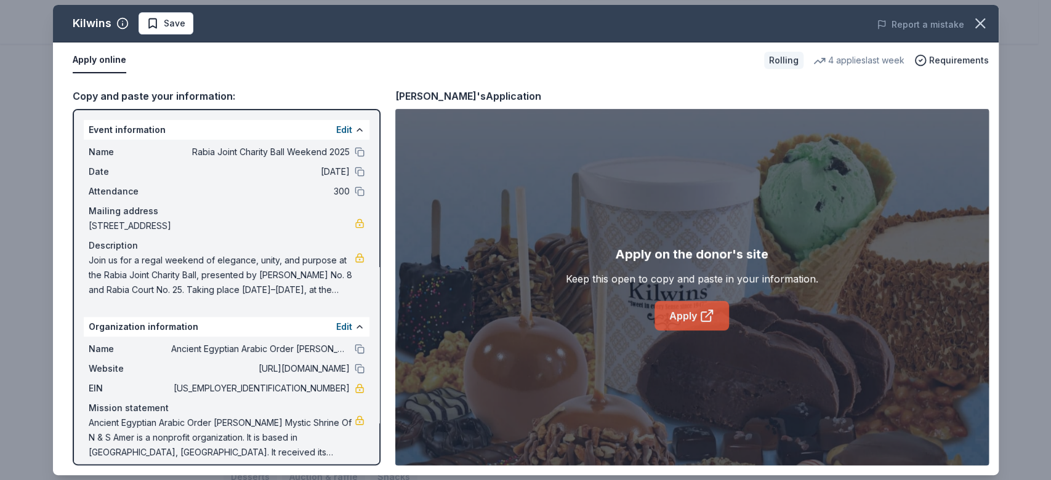
click at [686, 306] on link "Apply" at bounding box center [691, 316] width 74 height 30
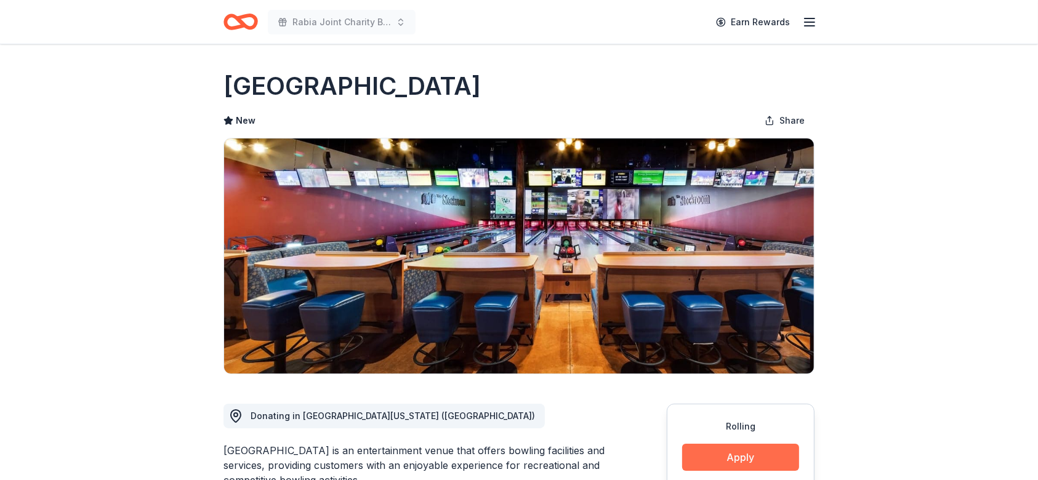
click at [723, 448] on button "Apply" at bounding box center [740, 457] width 117 height 27
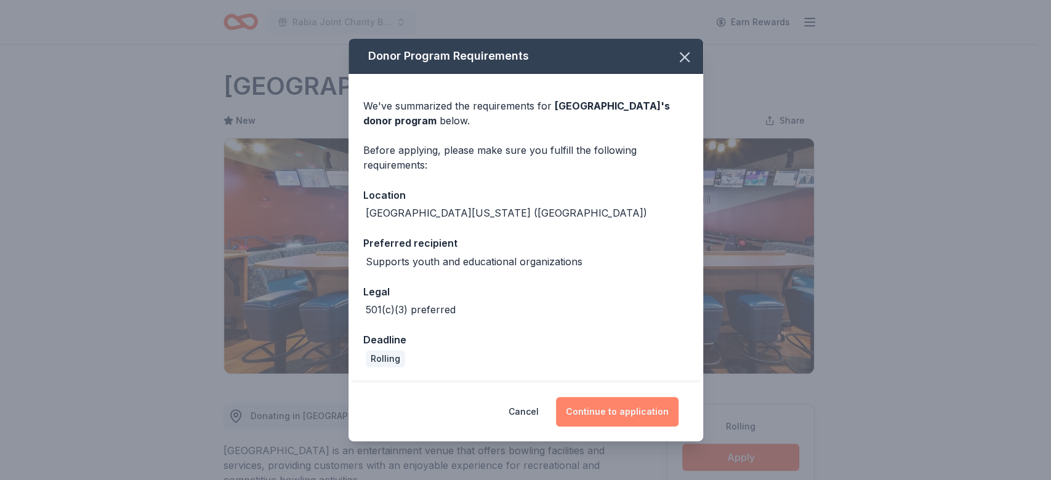
click at [601, 406] on button "Continue to application" at bounding box center [617, 412] width 122 height 30
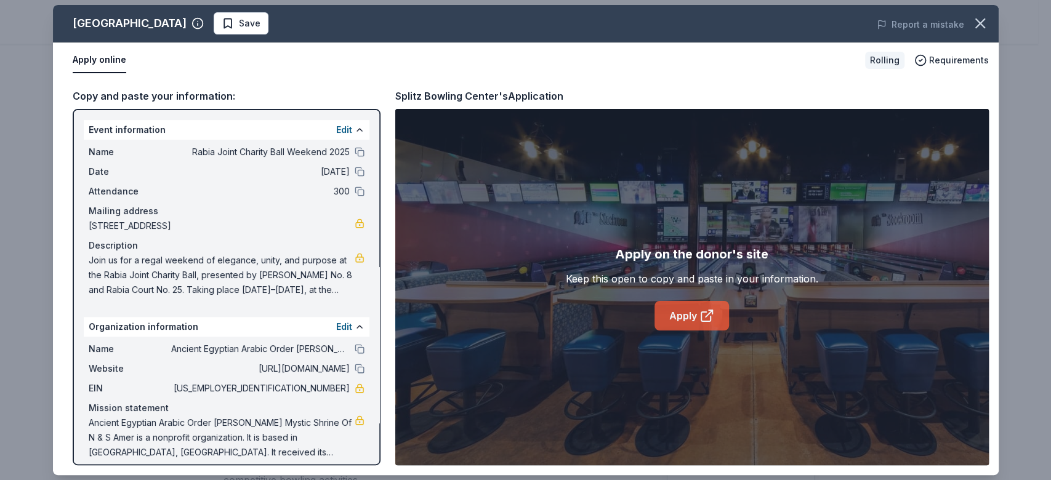
click at [694, 315] on link "Apply" at bounding box center [691, 316] width 74 height 30
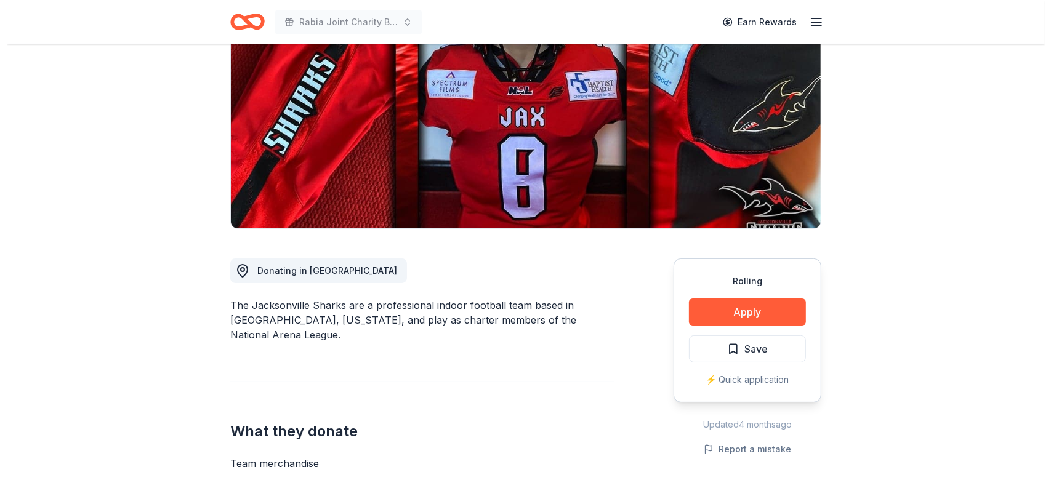
scroll to position [150, 0]
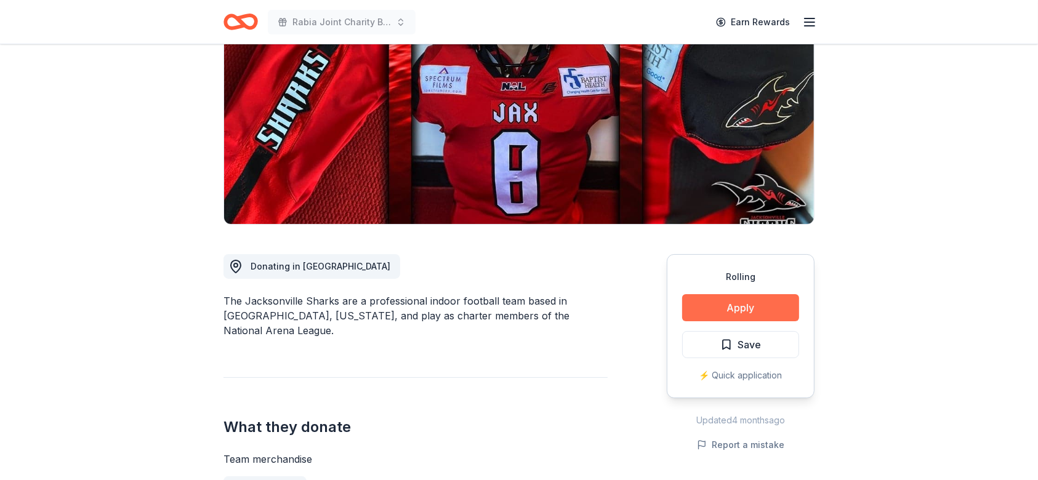
click at [758, 313] on button "Apply" at bounding box center [740, 307] width 117 height 27
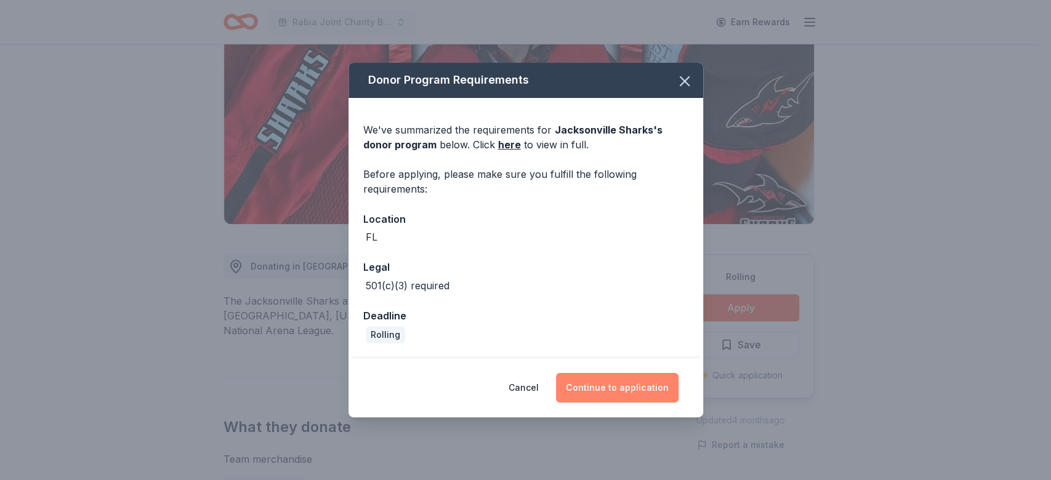
click at [606, 390] on button "Continue to application" at bounding box center [617, 388] width 122 height 30
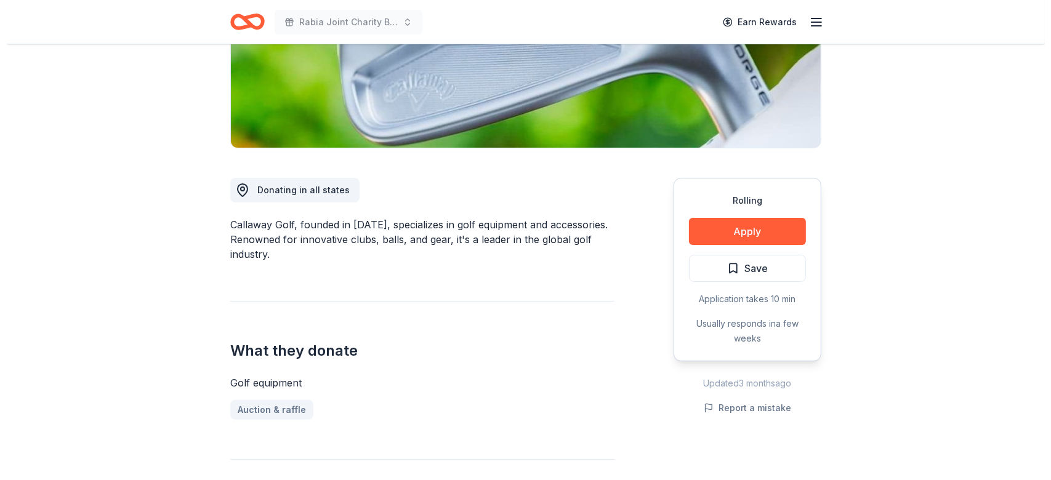
scroll to position [217, 0]
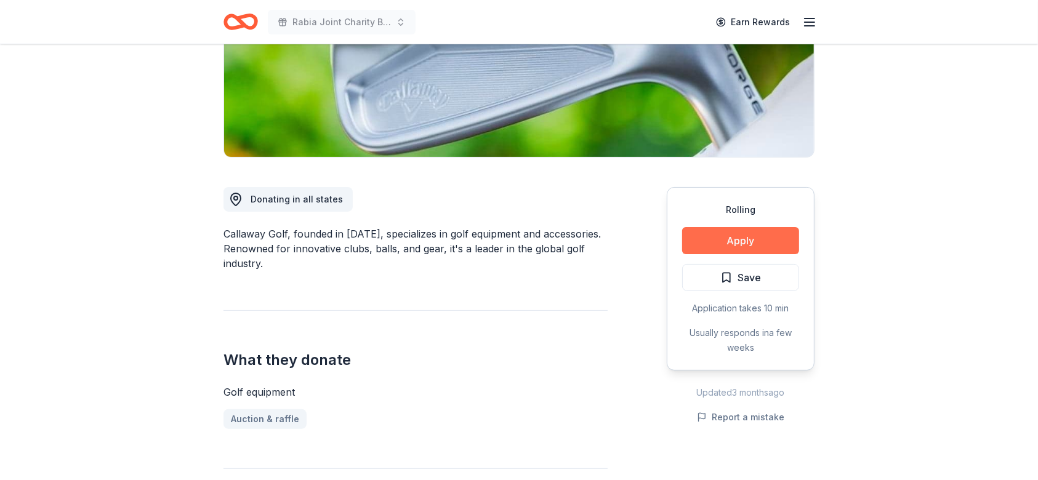
click at [723, 236] on button "Apply" at bounding box center [740, 240] width 117 height 27
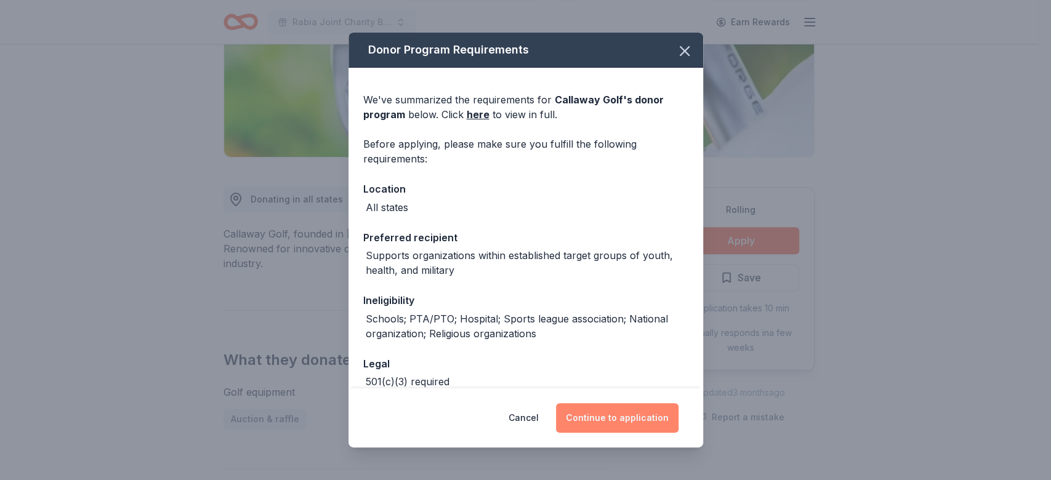
click at [593, 424] on button "Continue to application" at bounding box center [617, 418] width 122 height 30
